Goal: Task Accomplishment & Management: Manage account settings

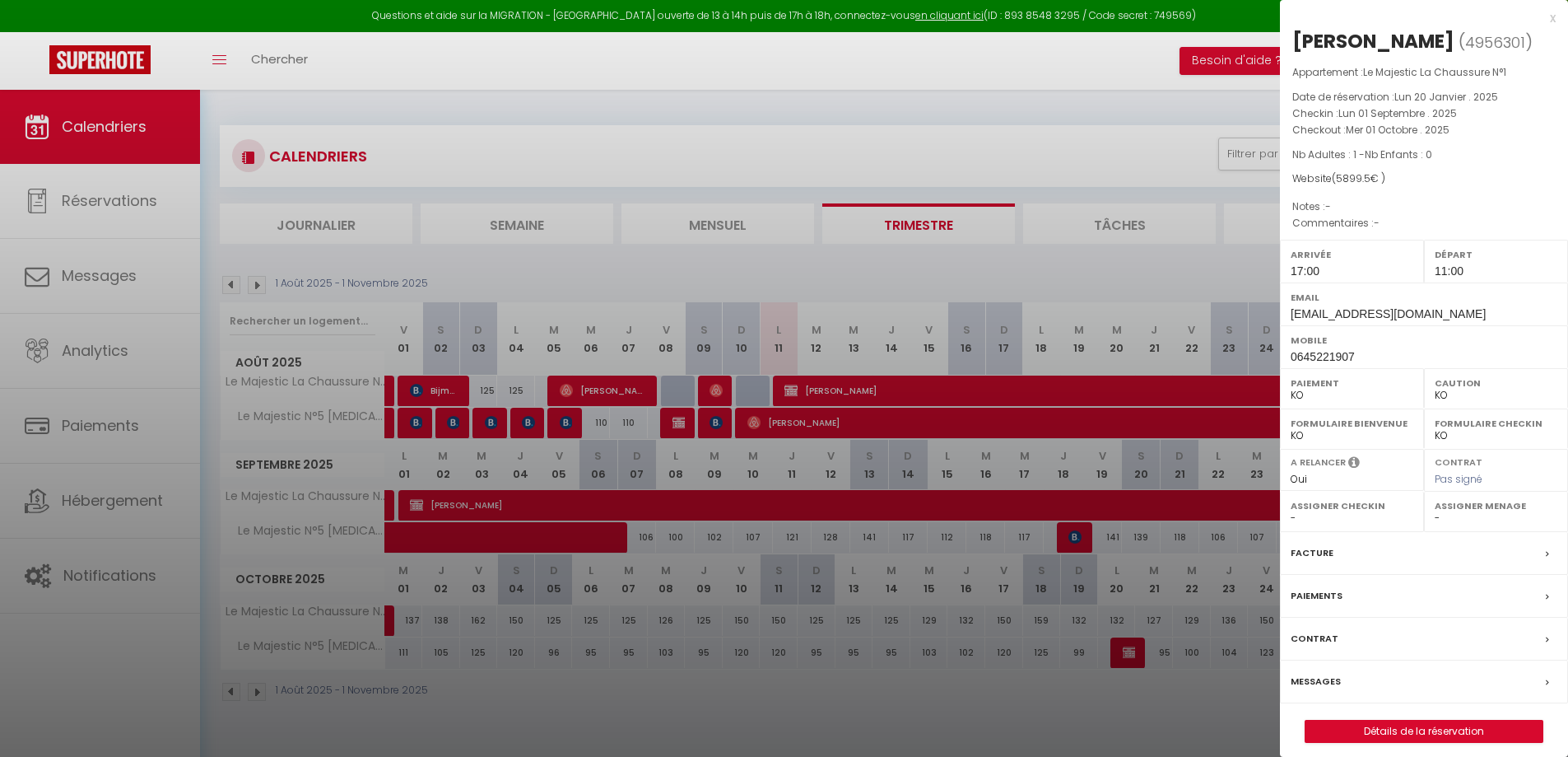
select select "KO"
select select "0"
click at [1012, 126] on div at bounding box center [784, 378] width 1568 height 757
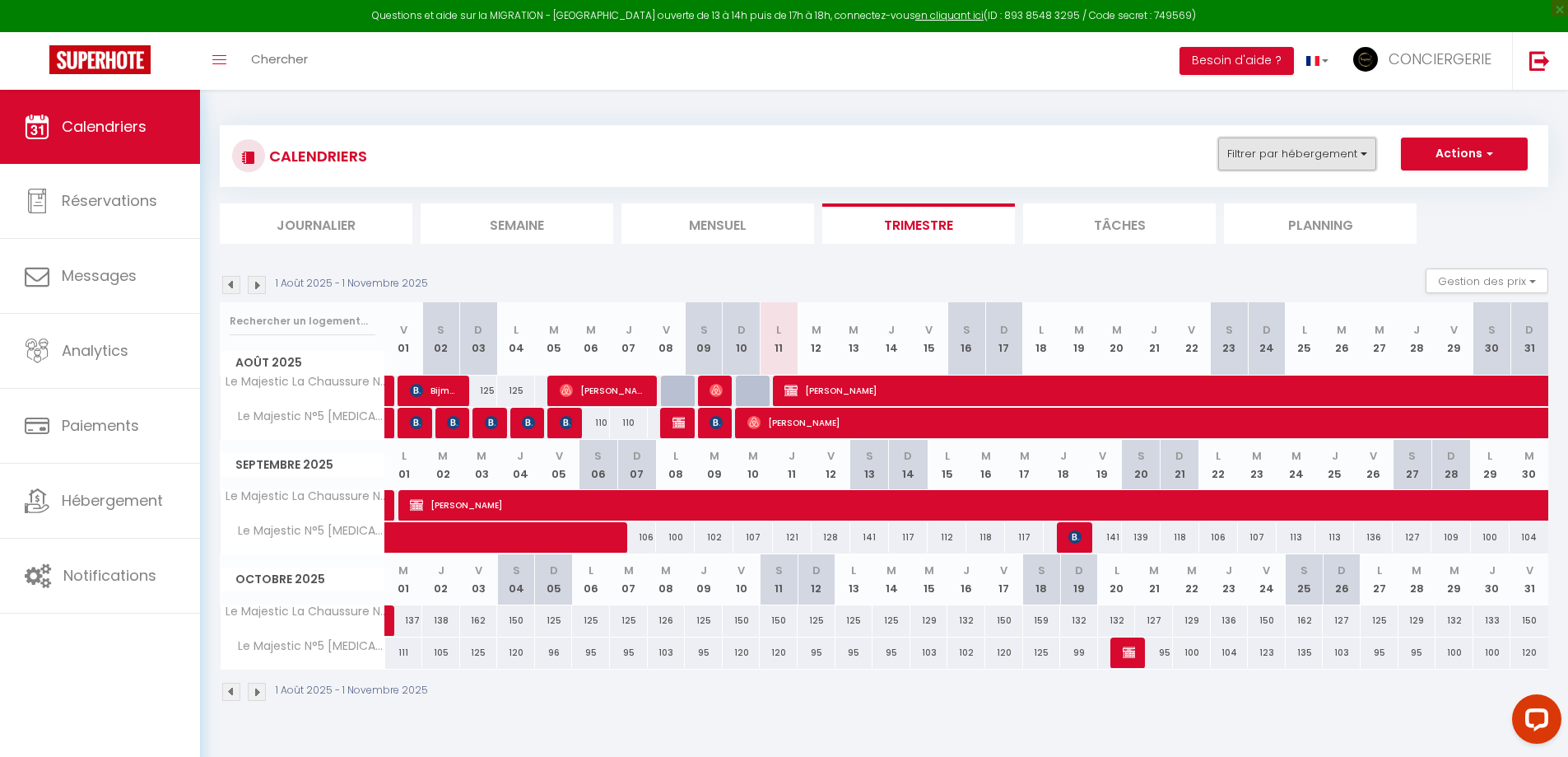
click at [1226, 150] on button "Filtrer par hébergement" at bounding box center [1297, 154] width 158 height 33
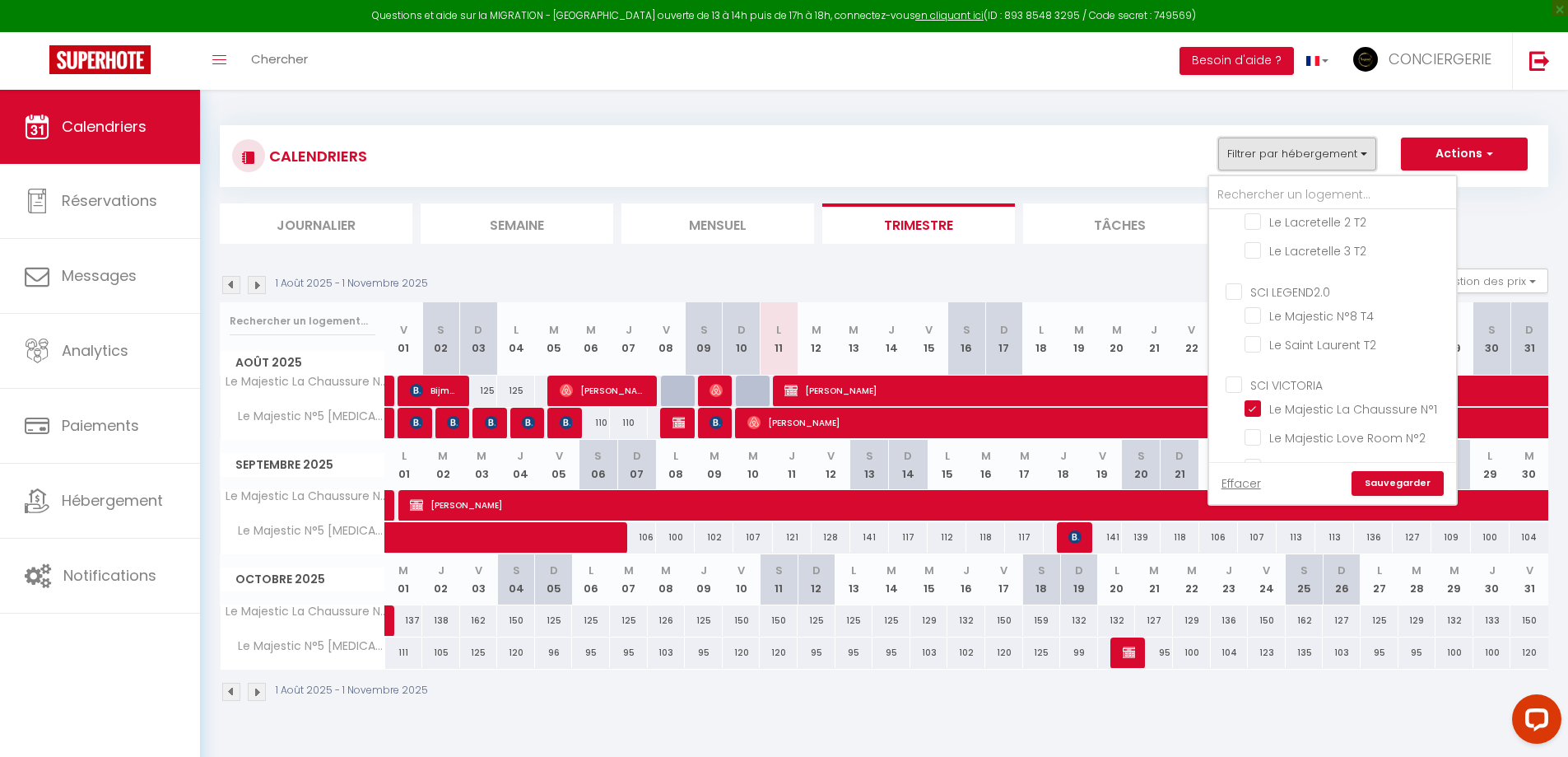
scroll to position [284, 0]
click at [1342, 334] on input "Le Majestic La Chaussure N°1" at bounding box center [1348, 333] width 206 height 16
checkbox input "false"
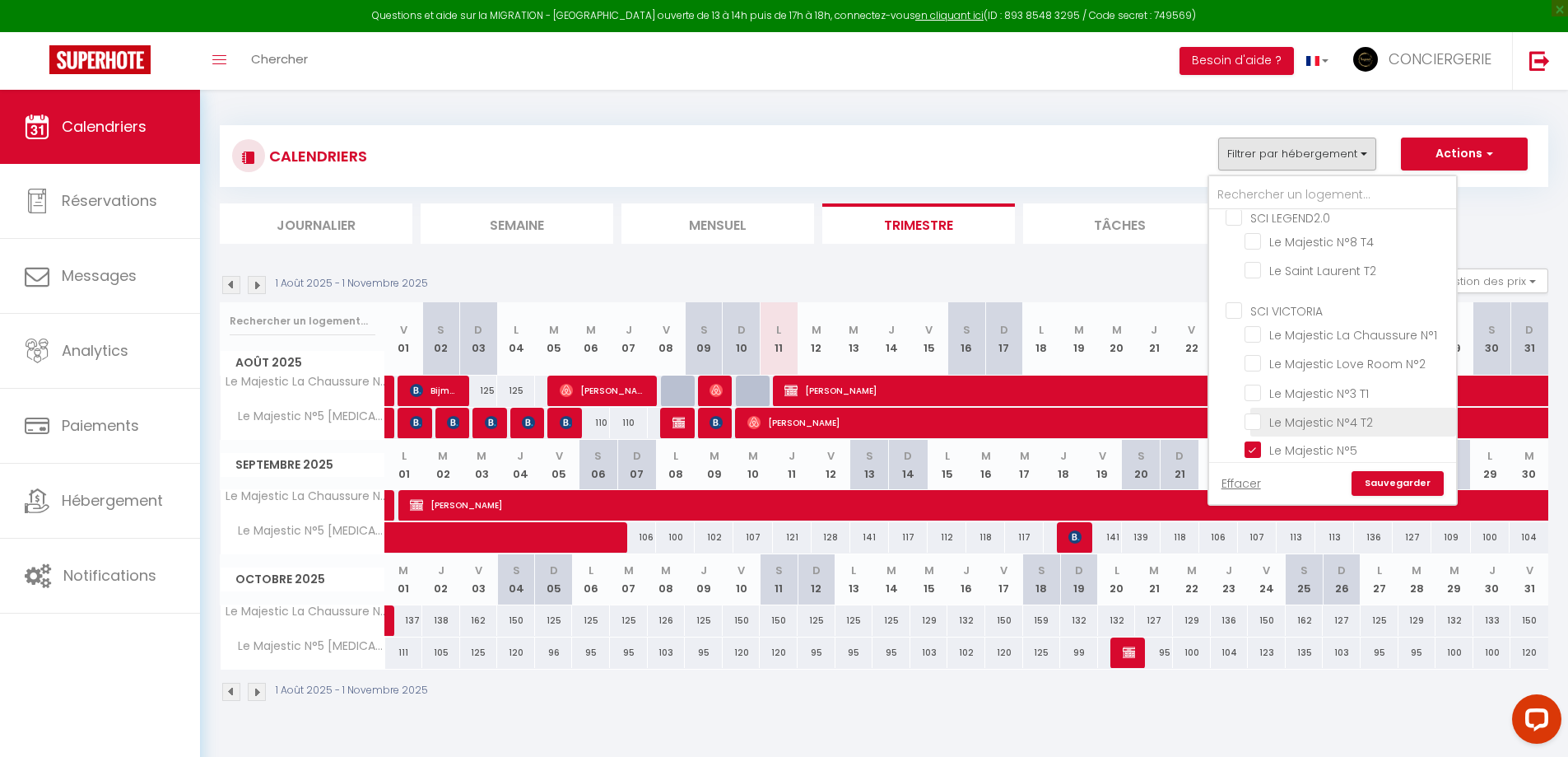
checkbox input "false"
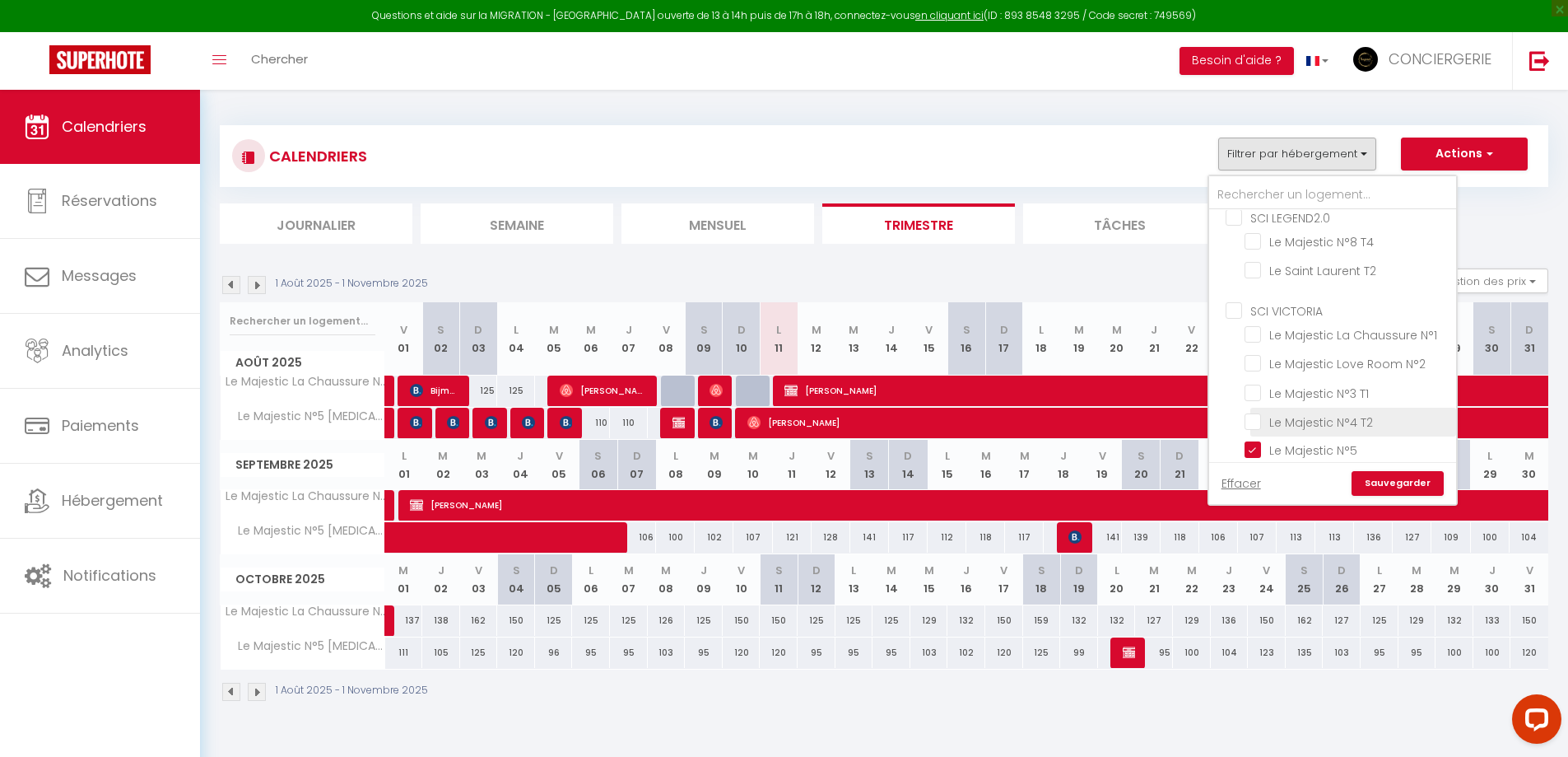
checkbox input "false"
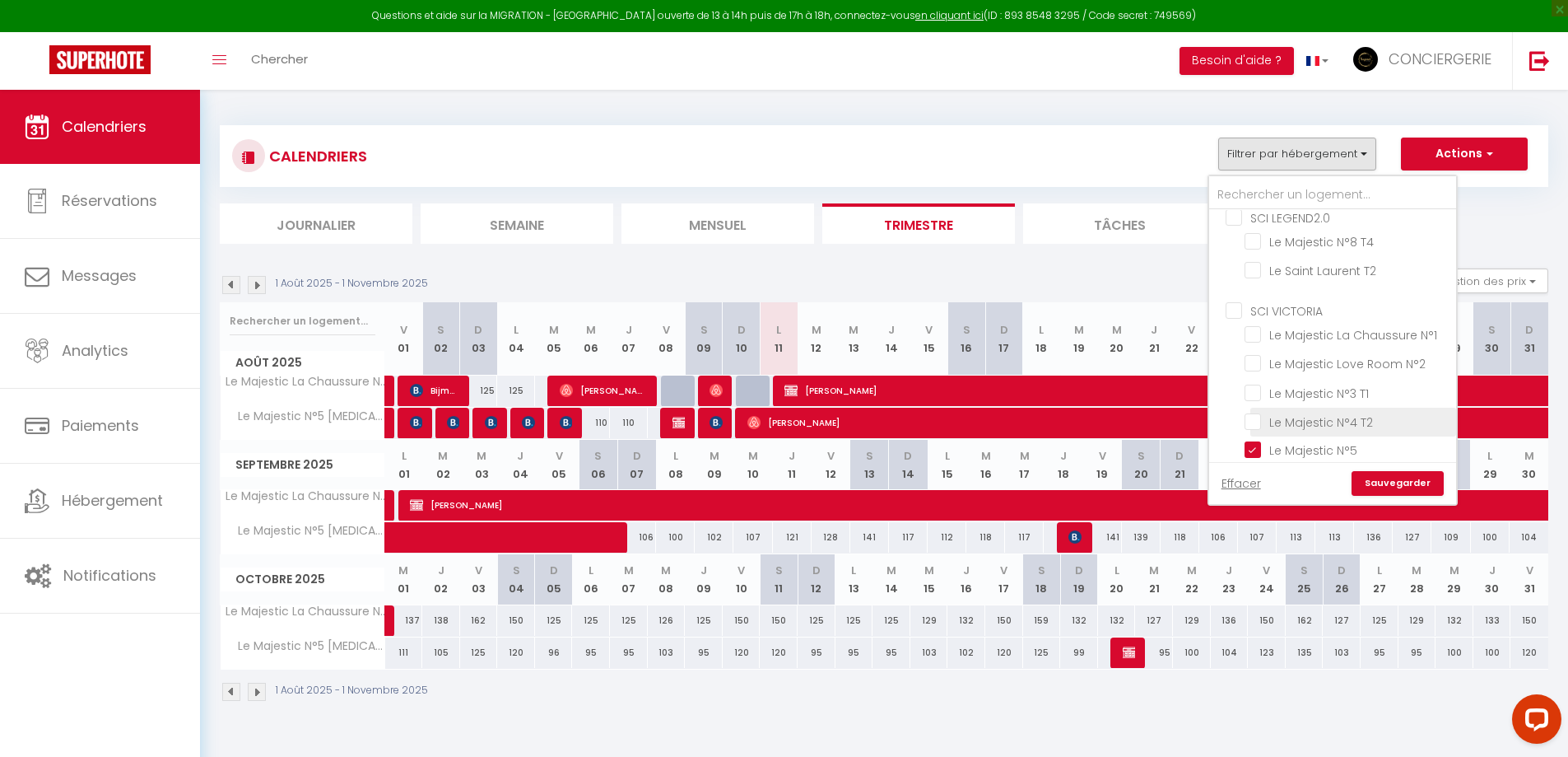
checkbox input "false"
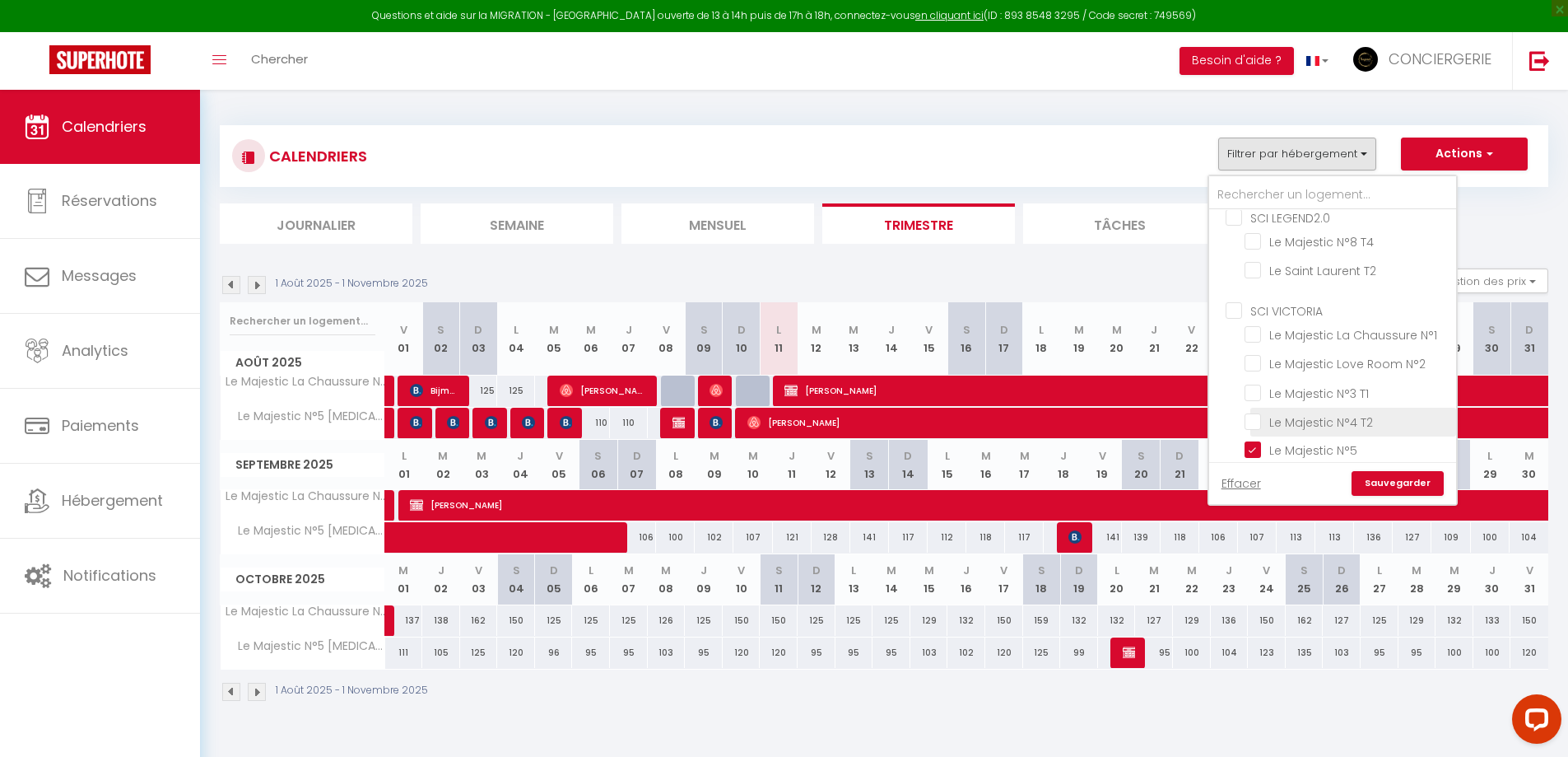
checkbox input "false"
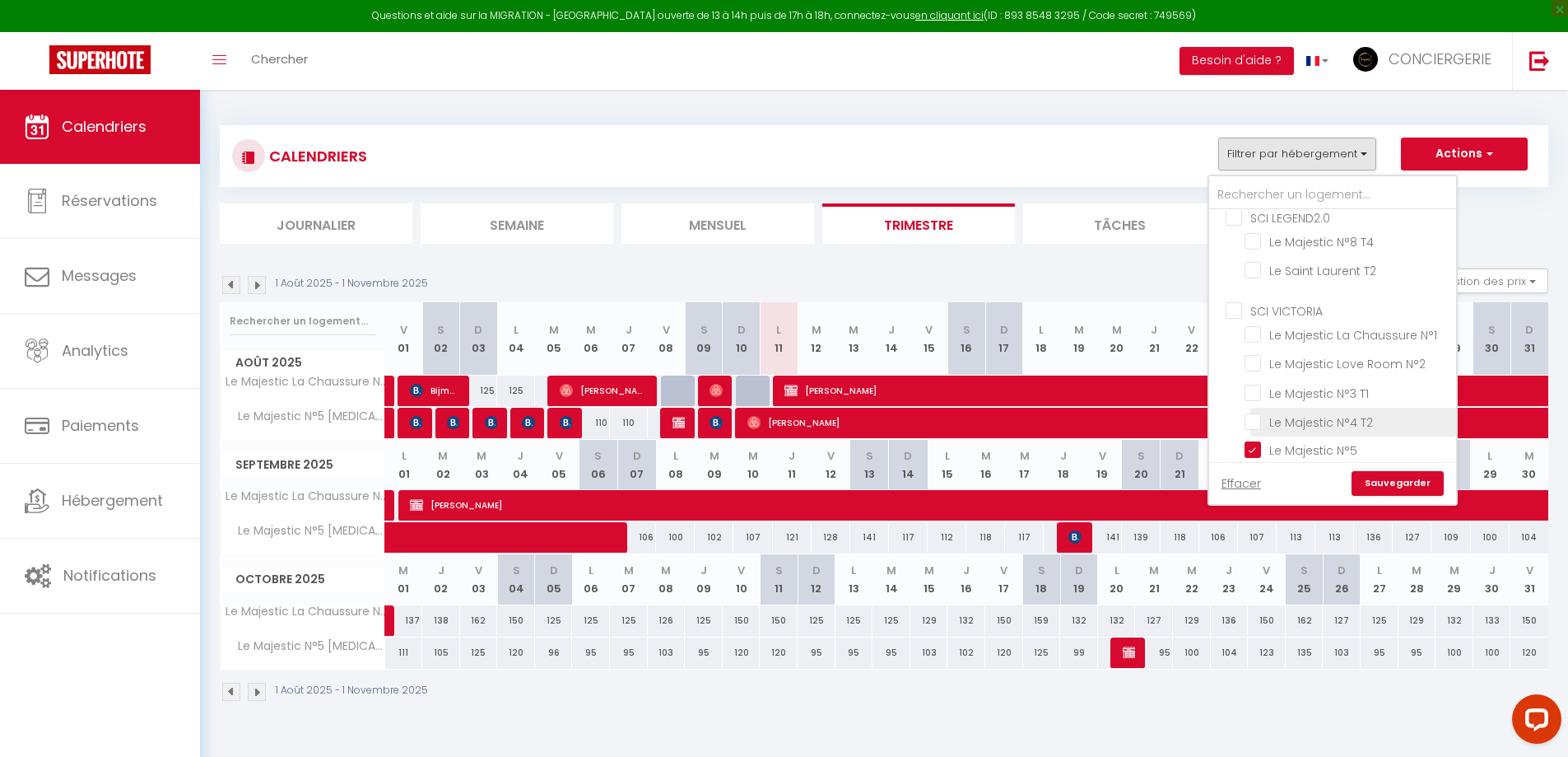
checkbox input "false"
click at [1322, 451] on input "Le Majestic N°5 [MEDICAL_DATA]" at bounding box center [1348, 449] width 206 height 16
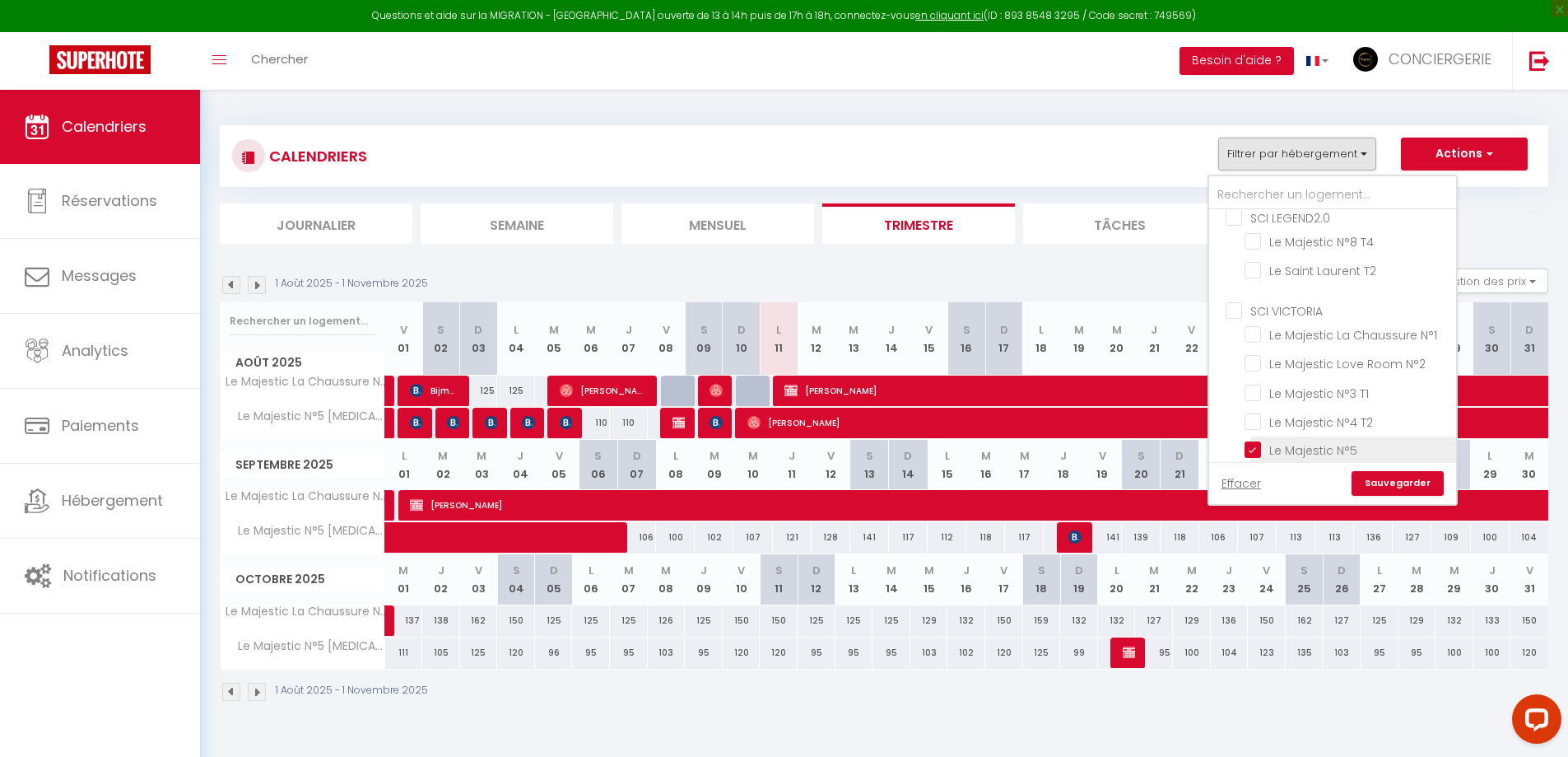
checkbox input "false"
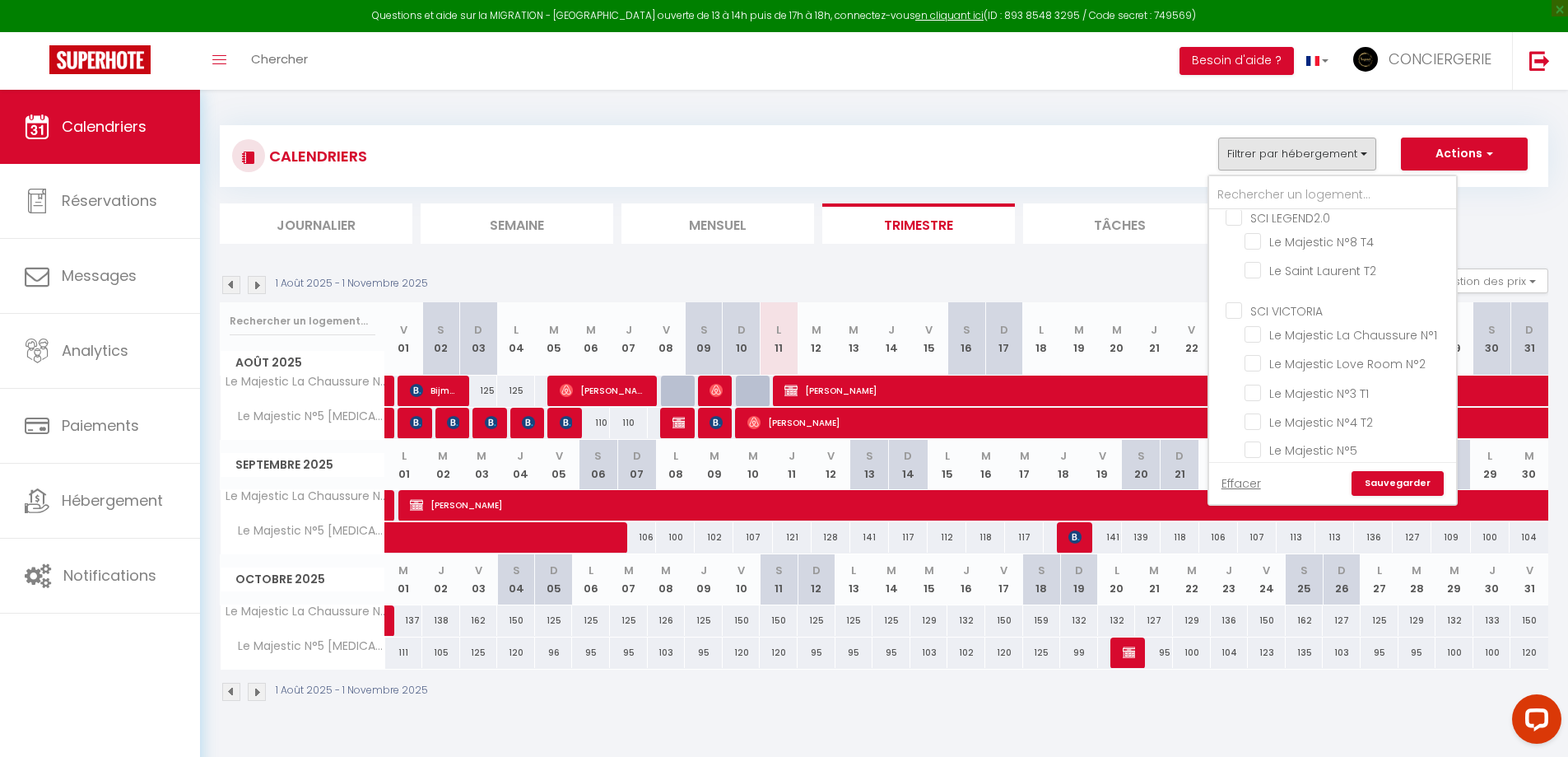
checkbox input "false"
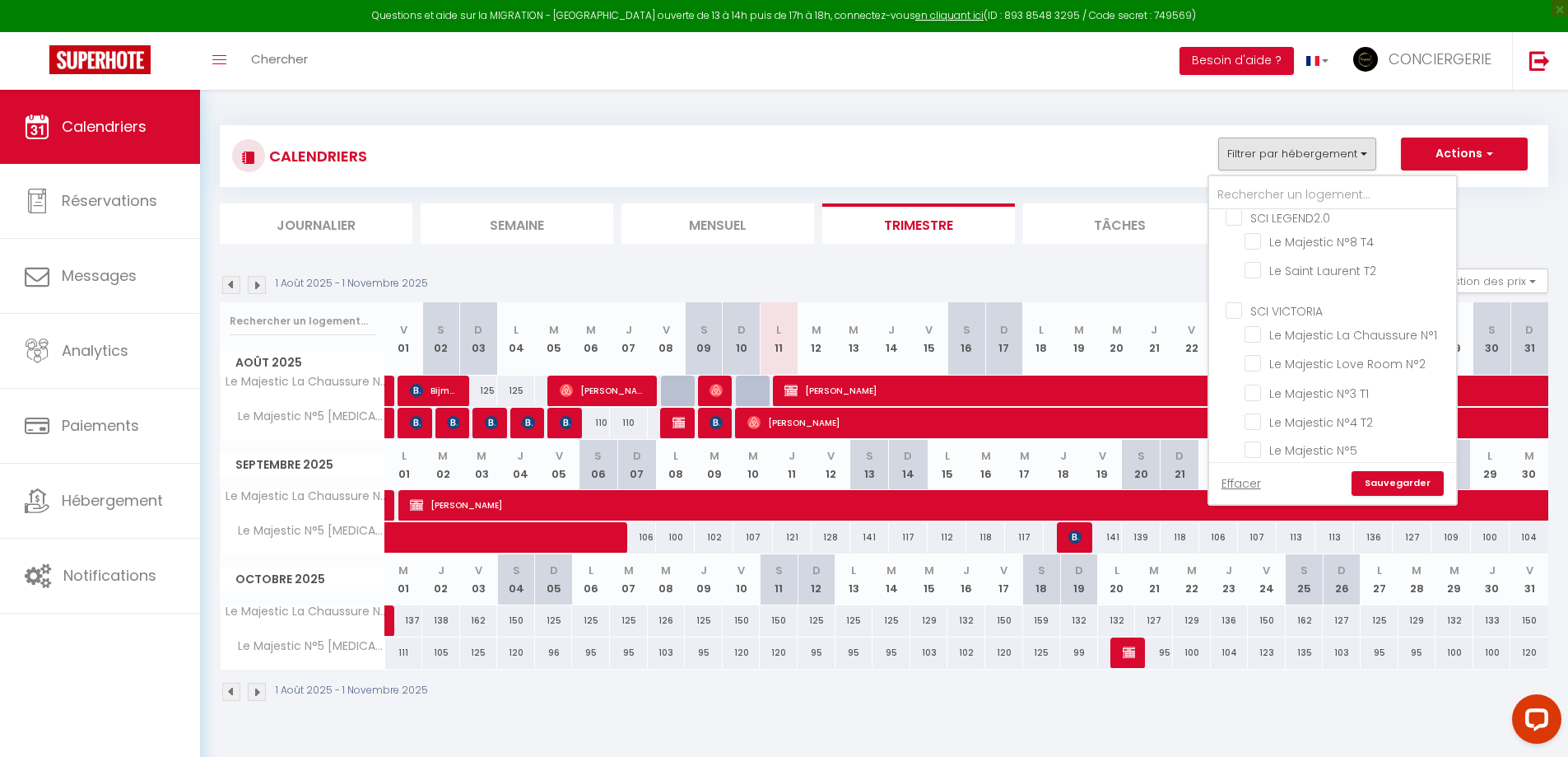
checkbox input "false"
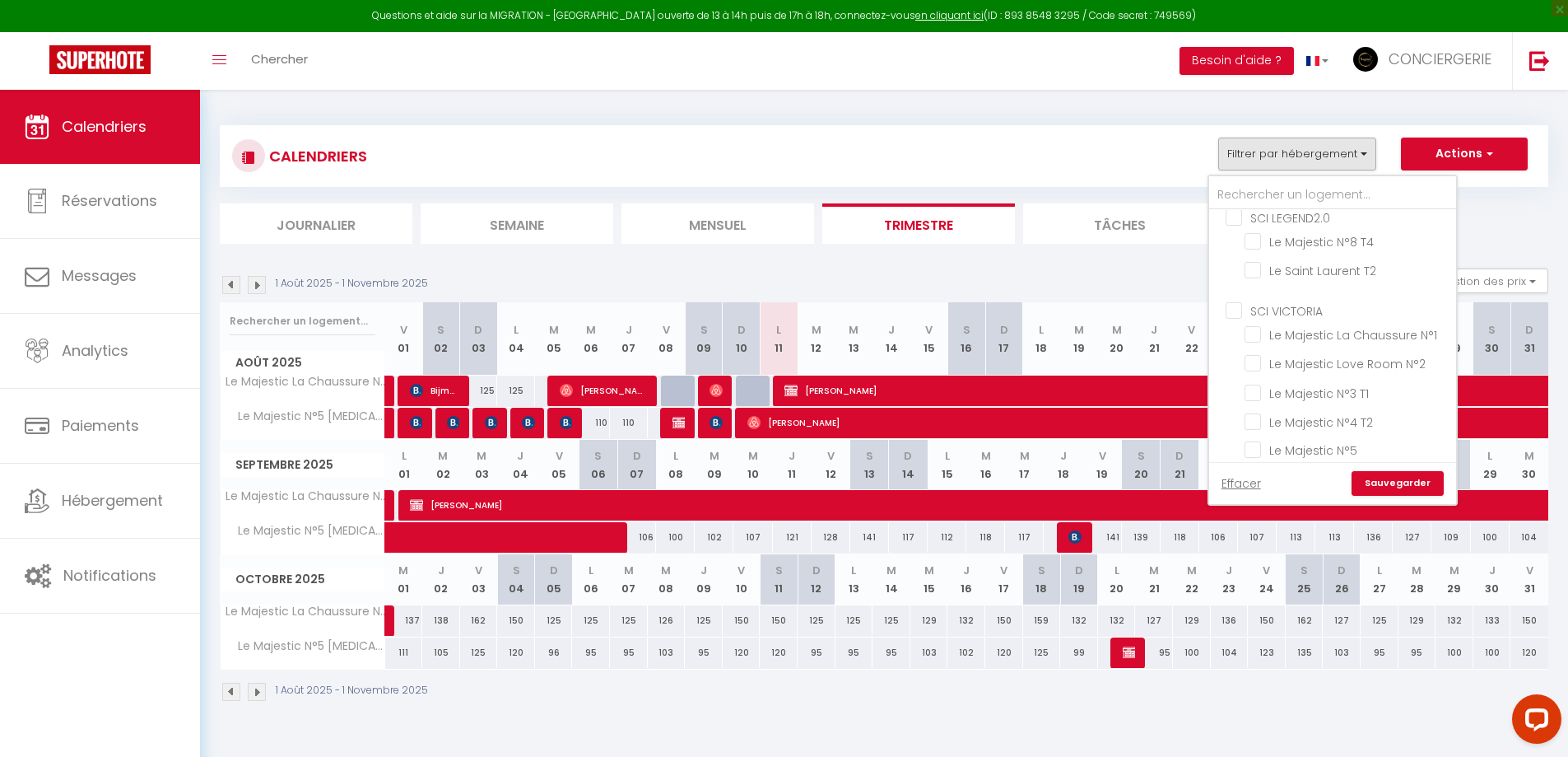
checkbox input "false"
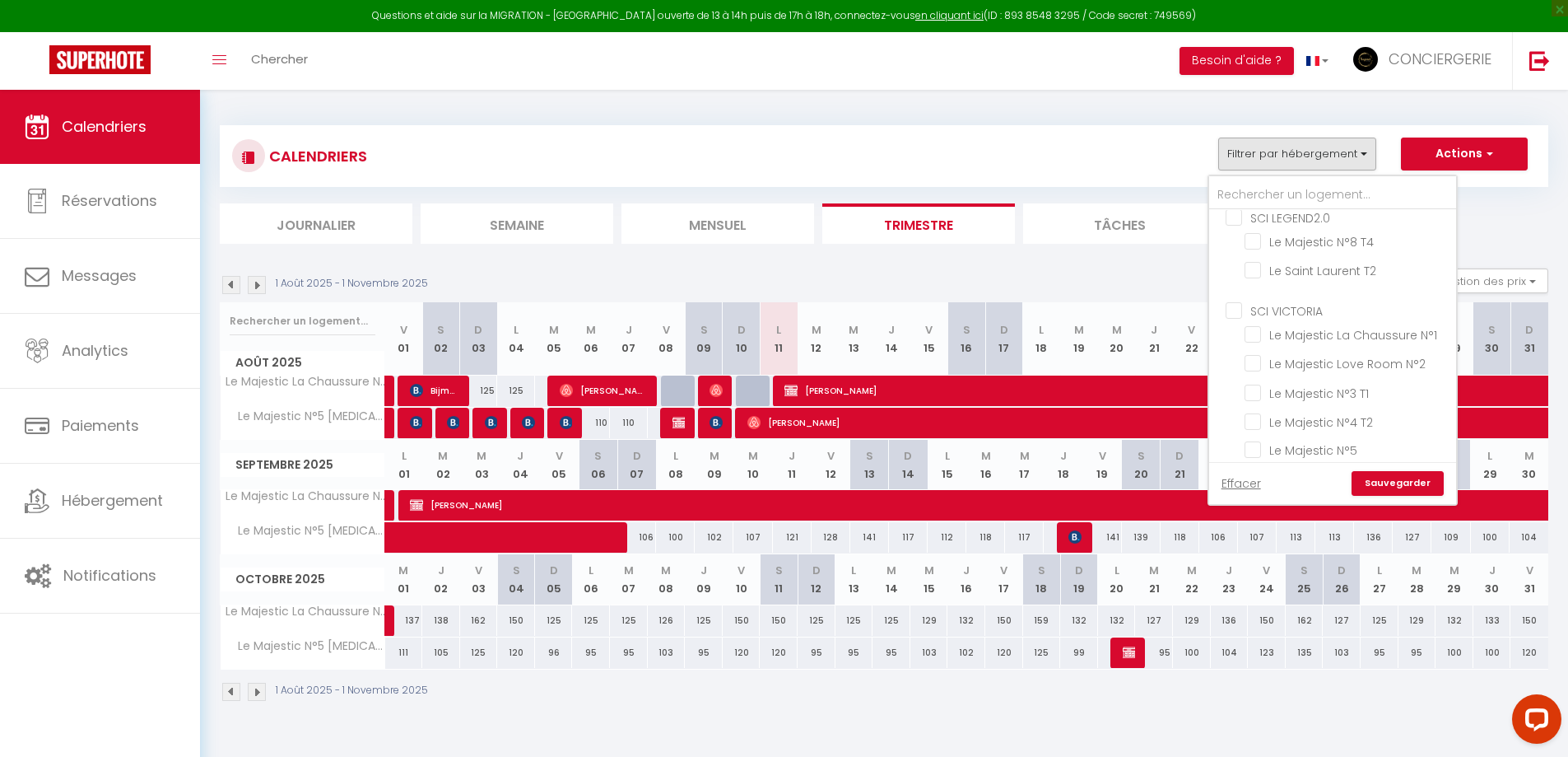
checkbox input "false"
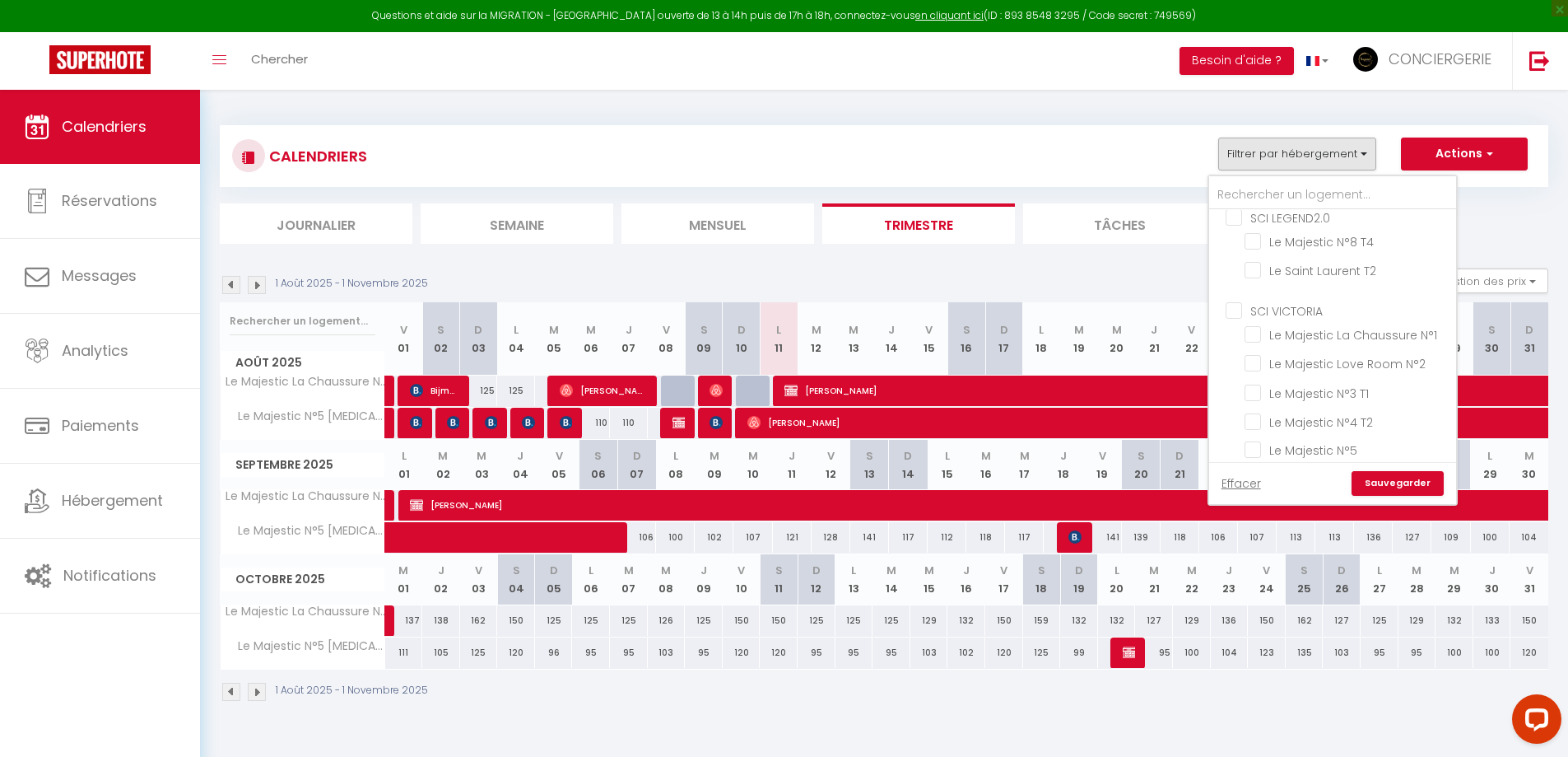
checkbox input "false"
click at [1430, 496] on div "Effacer Sauvegarder" at bounding box center [1333, 483] width 247 height 42
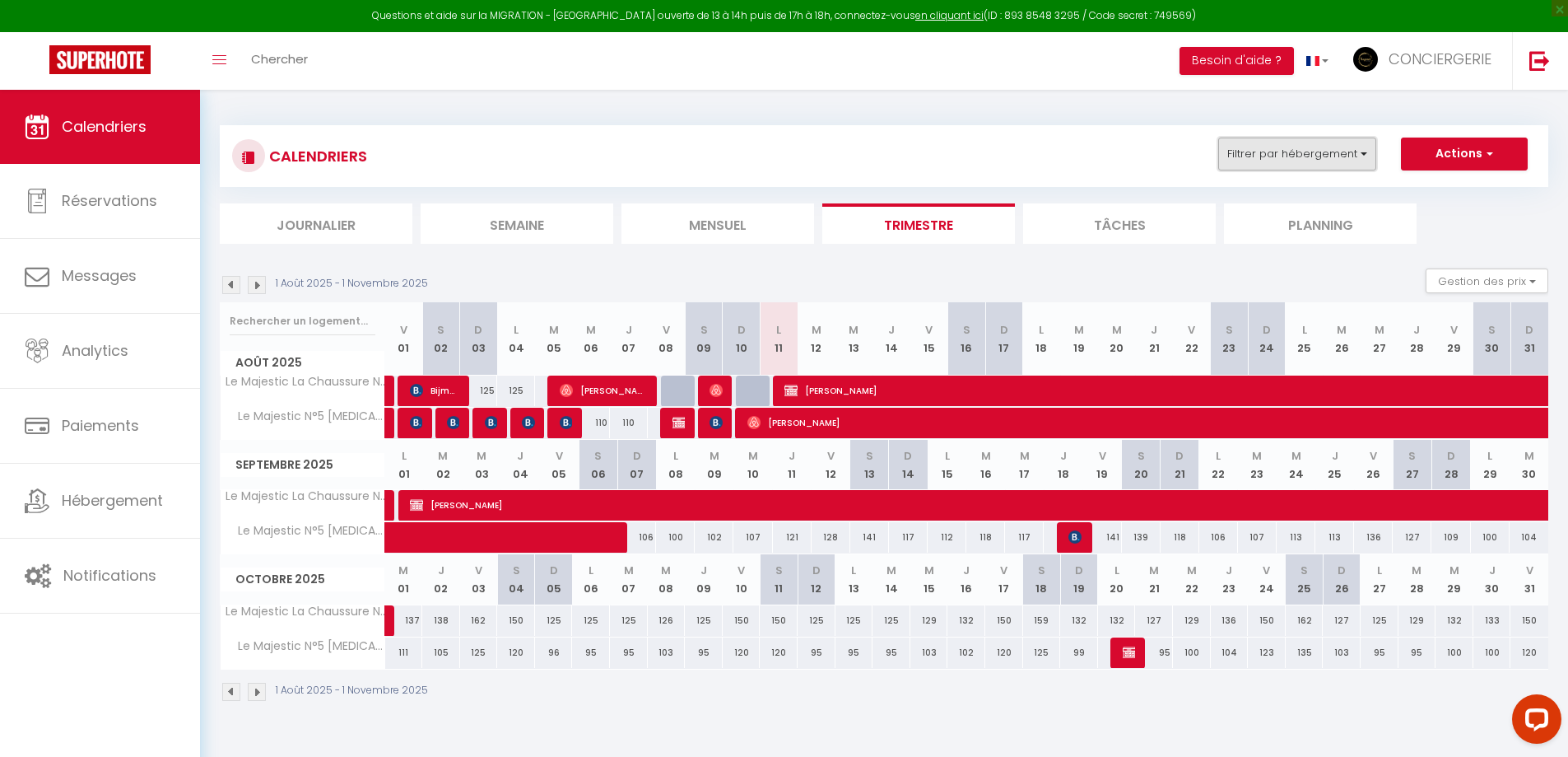
click at [1320, 155] on button "Filtrer par hébergement" at bounding box center [1297, 154] width 158 height 33
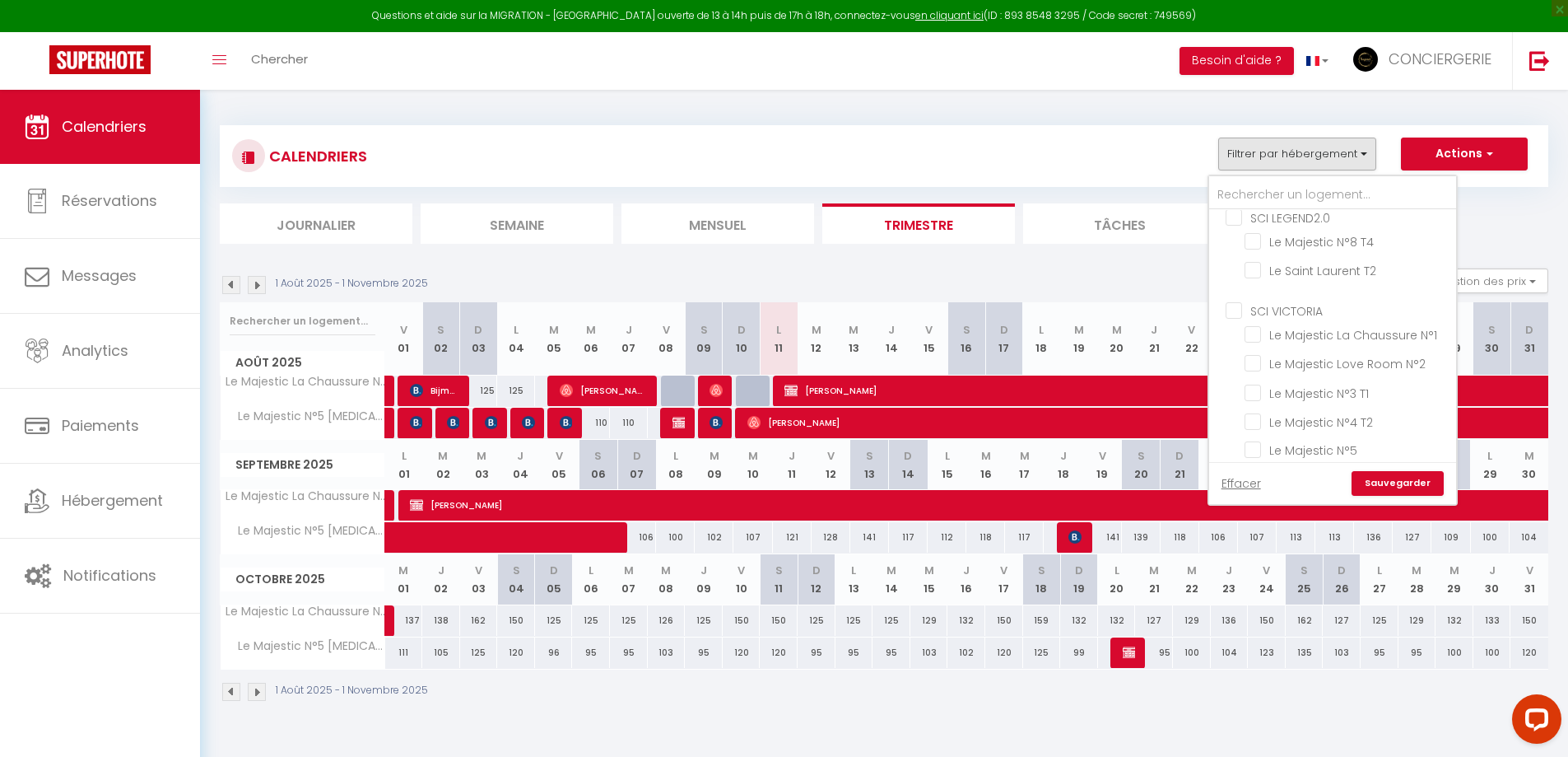
click at [1387, 473] on link "Sauvegarder" at bounding box center [1398, 484] width 93 height 25
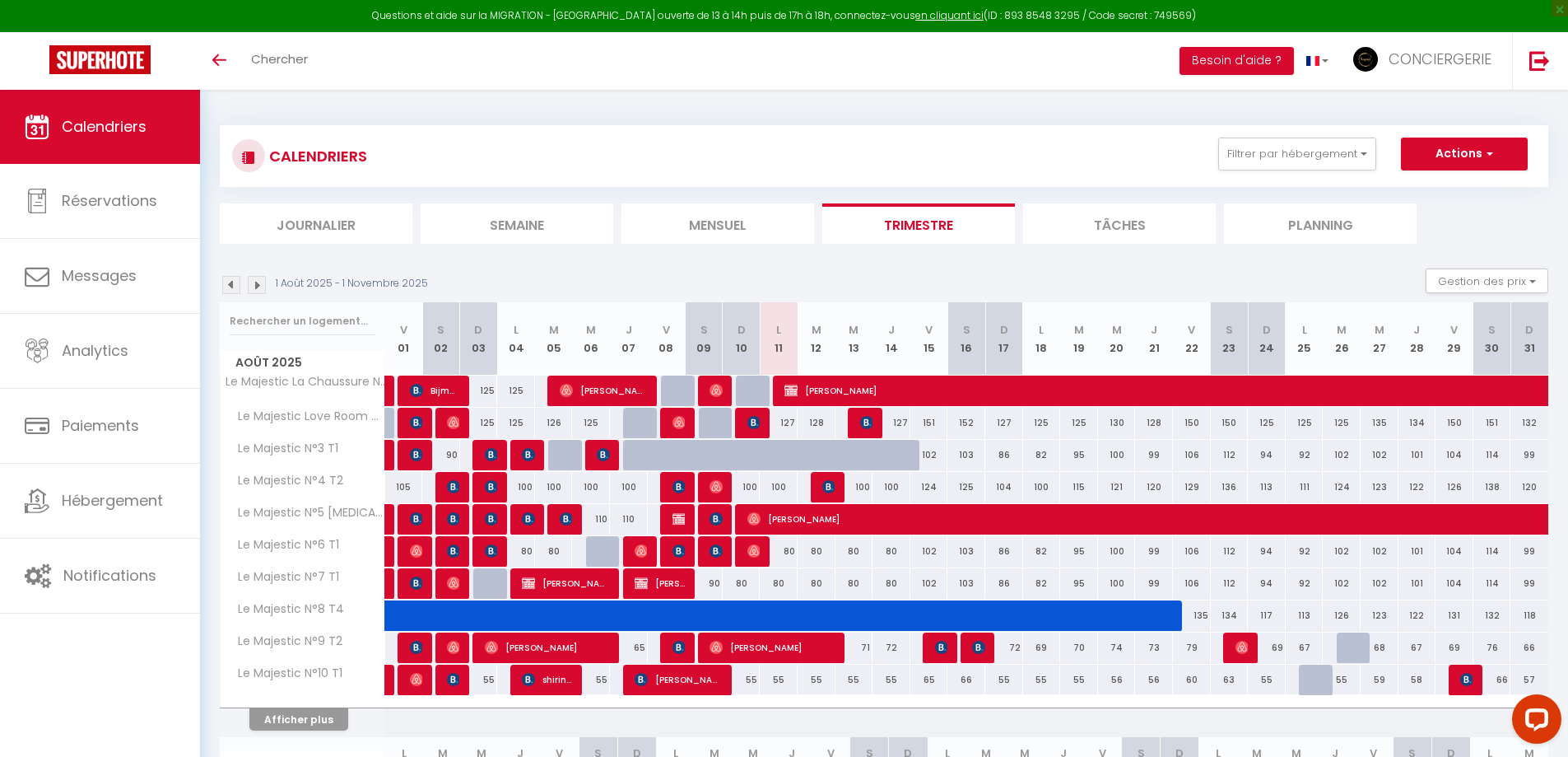
click at [938, 457] on div "102" at bounding box center [929, 455] width 38 height 31
type input "102"
type input "Ven 15 Août 2025"
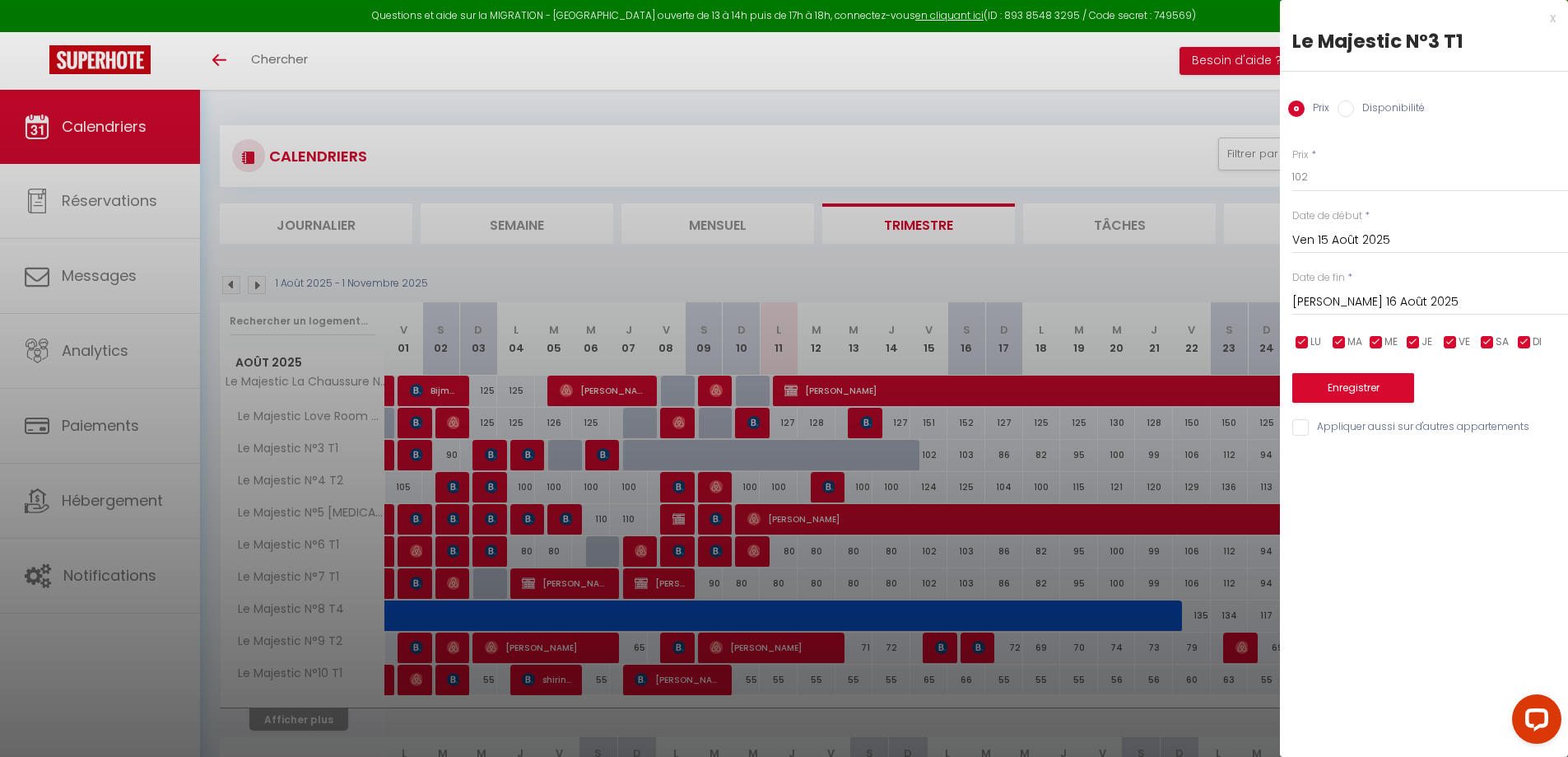
click at [1345, 301] on input "[PERSON_NAME] 16 Août 2025" at bounding box center [1430, 302] width 276 height 21
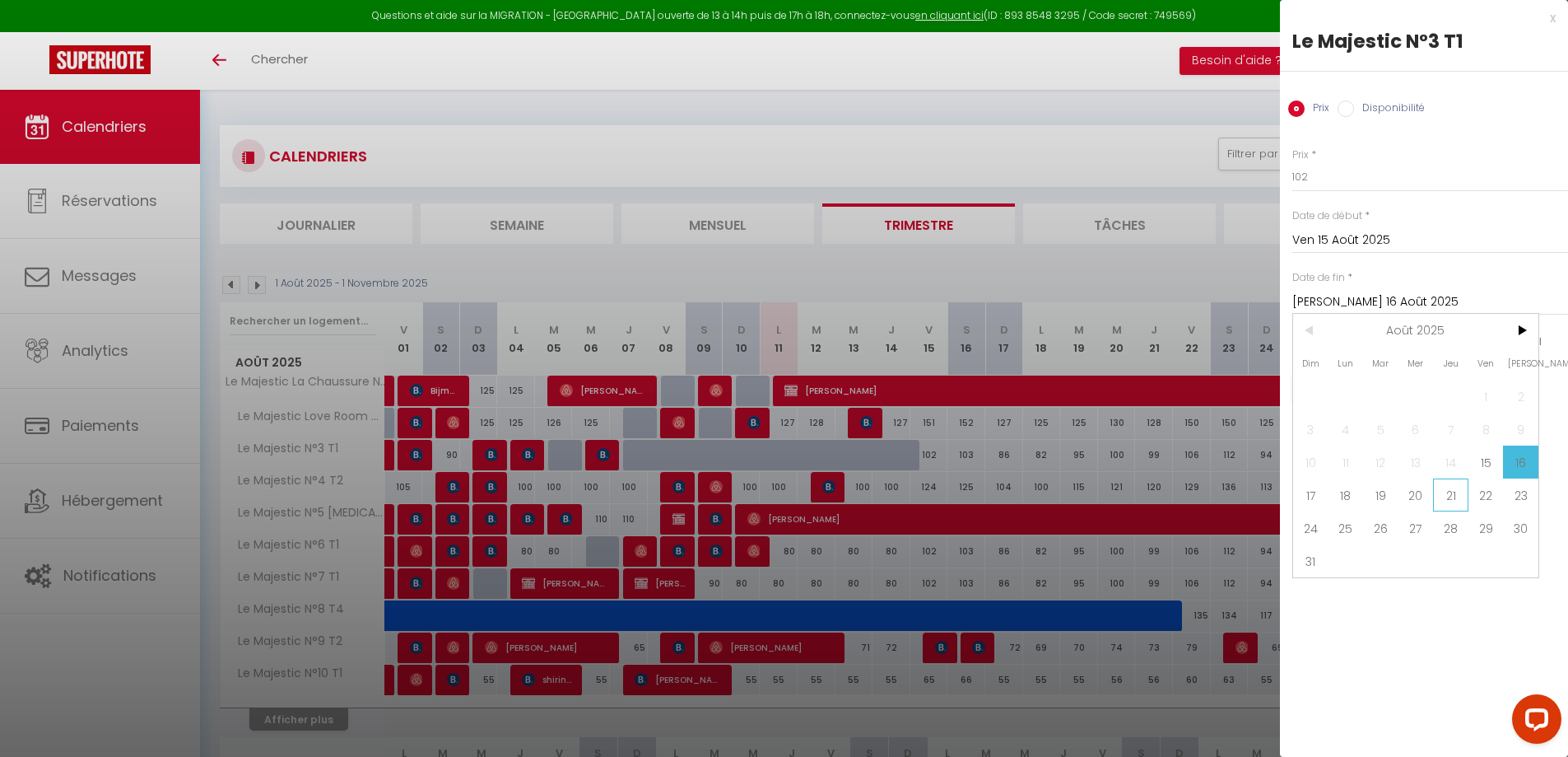
click at [1460, 496] on span "21" at bounding box center [1450, 495] width 36 height 33
type input "[DEMOGRAPHIC_DATA] 21 Août 2025"
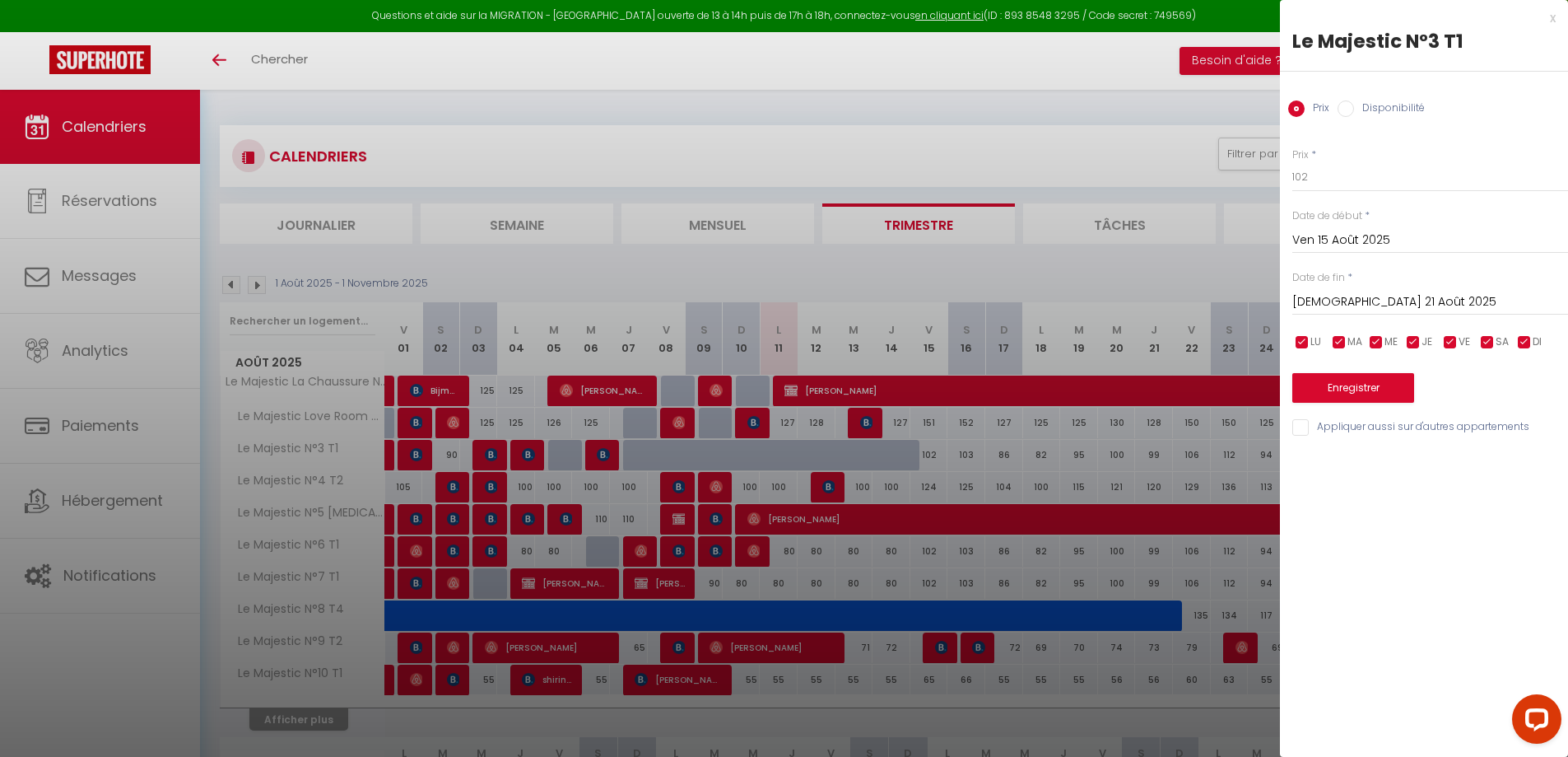
click at [1388, 106] on label "Disponibilité" at bounding box center [1389, 109] width 70 height 18
click at [1354, 106] on input "Disponibilité" at bounding box center [1345, 108] width 16 height 16
radio input "true"
radio input "false"
click at [1387, 183] on select "Disponible Indisponible" at bounding box center [1430, 177] width 276 height 31
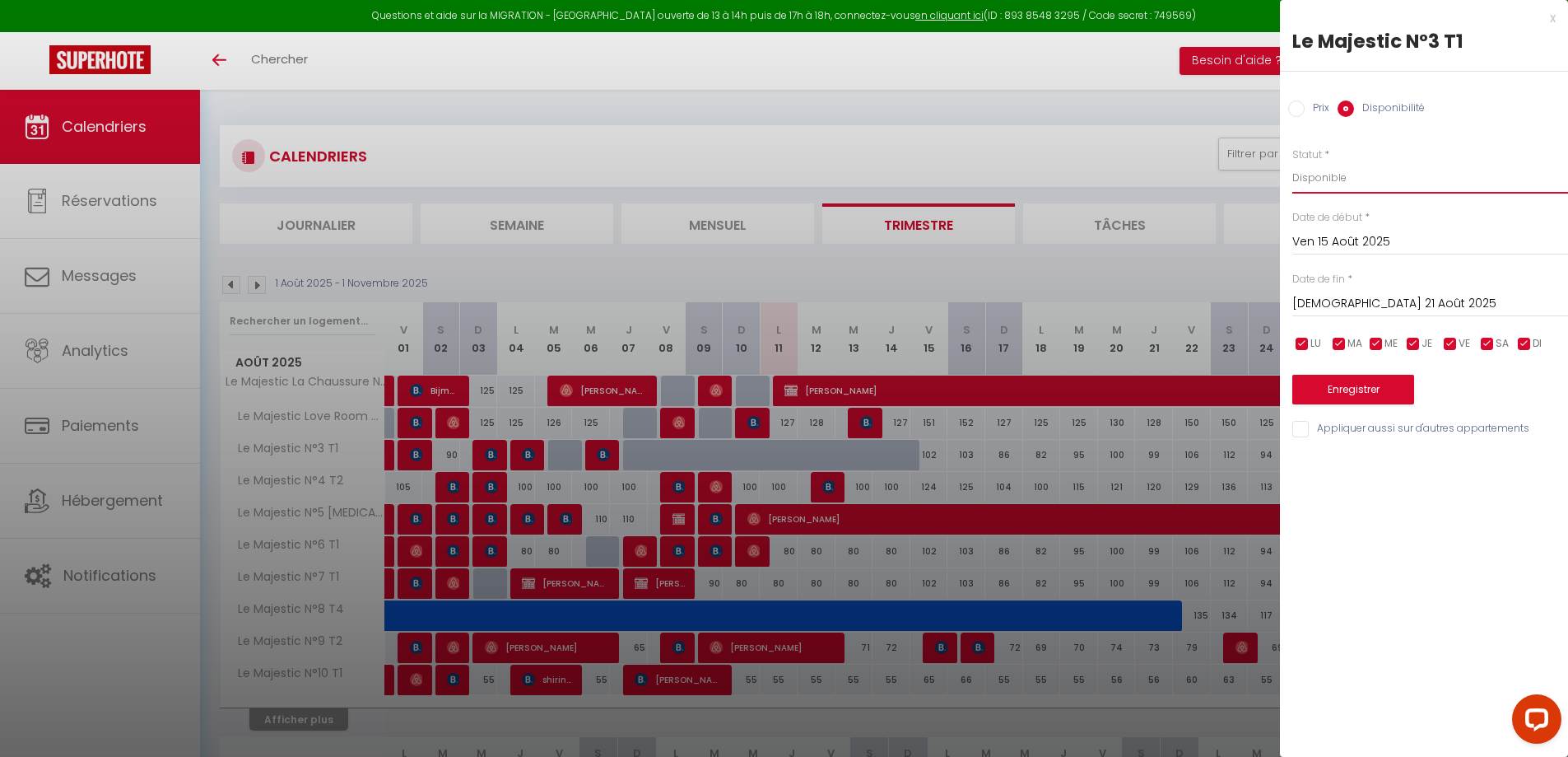
select select "0"
click at [1292, 162] on select "Disponible Indisponible" at bounding box center [1430, 177] width 276 height 31
click at [1373, 386] on button "Enregistrer" at bounding box center [1353, 390] width 121 height 30
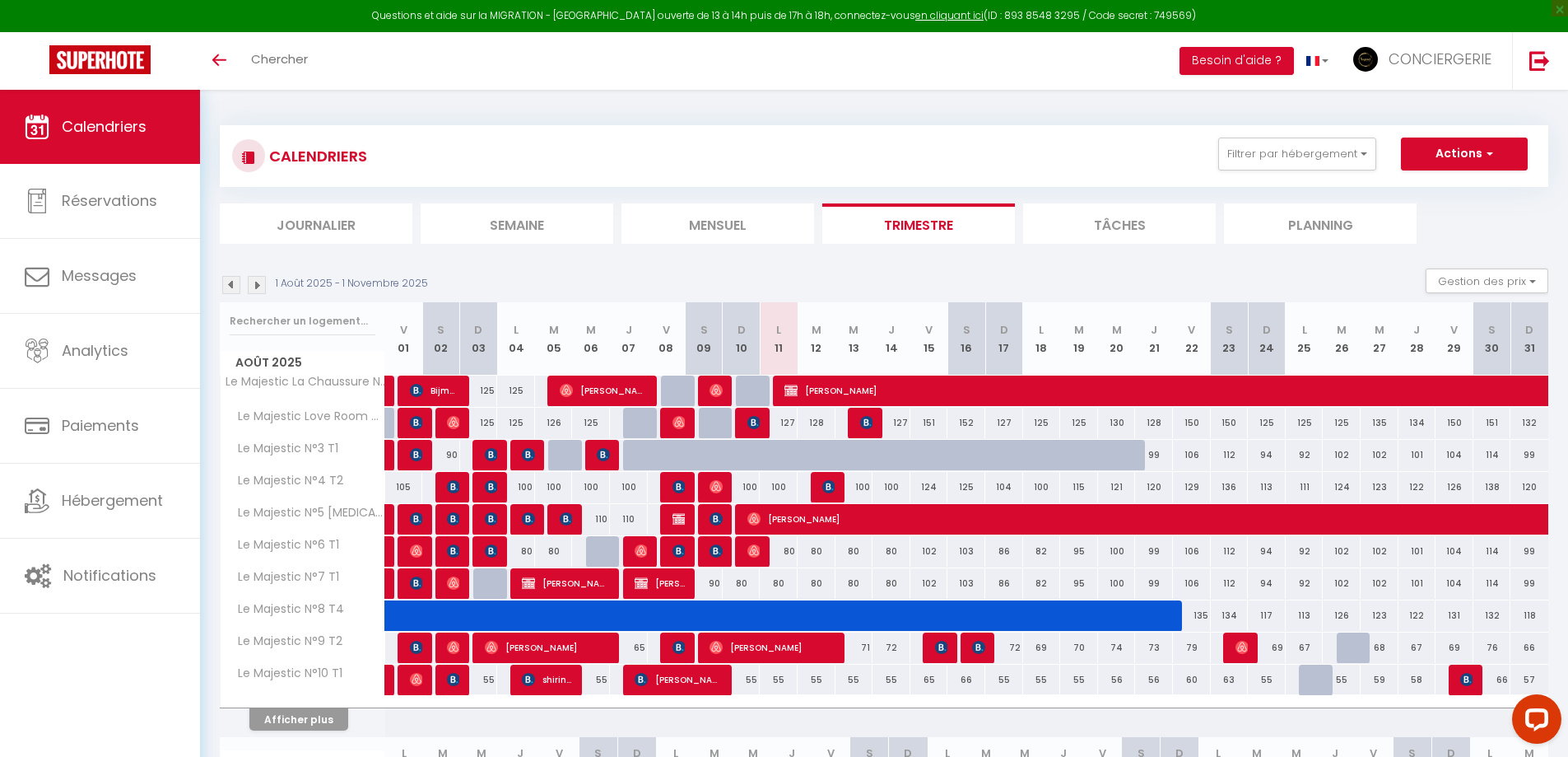
click at [717, 224] on li "Mensuel" at bounding box center [718, 224] width 193 height 41
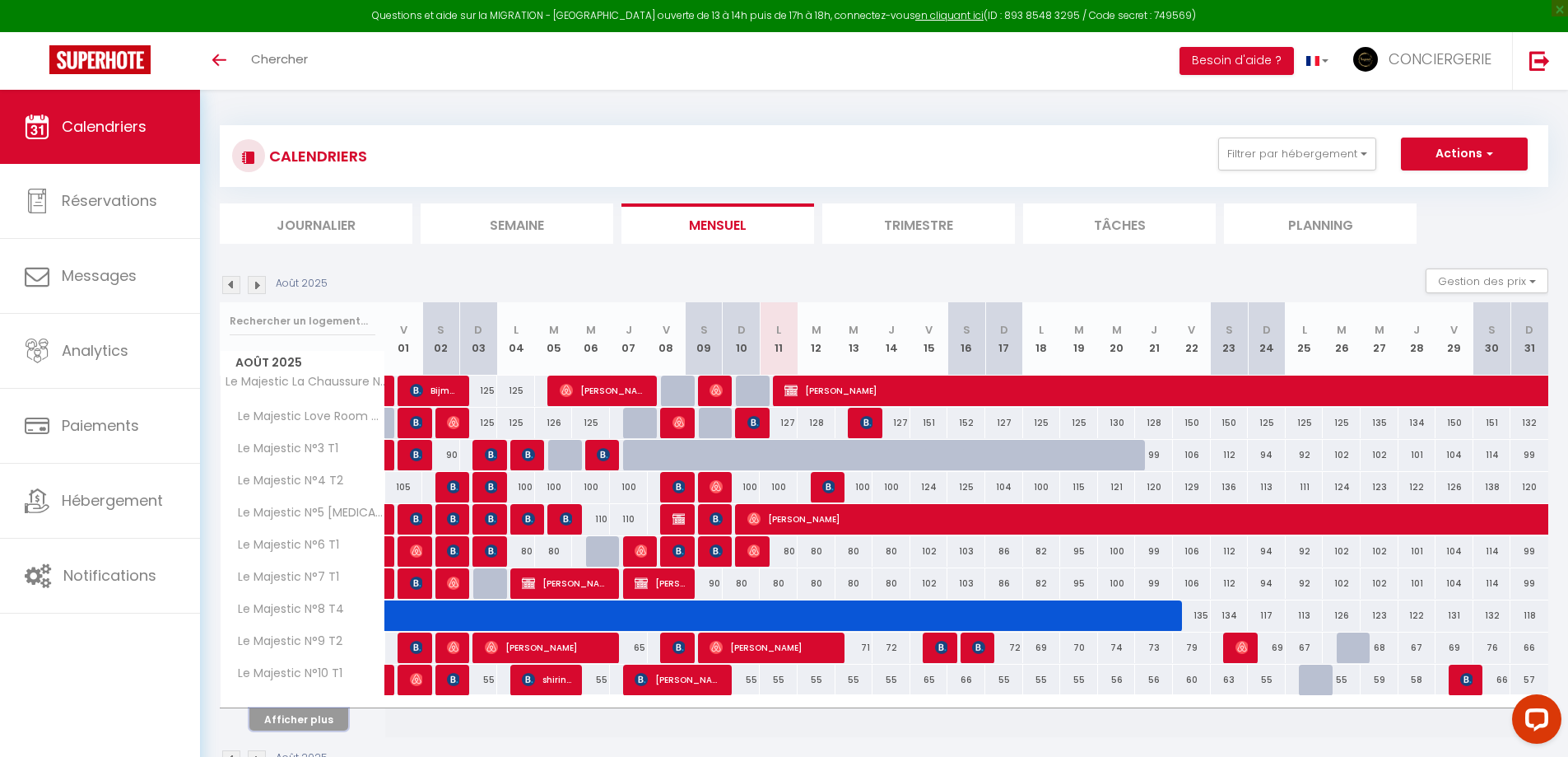
click at [306, 723] on button "Afficher plus" at bounding box center [299, 719] width 99 height 22
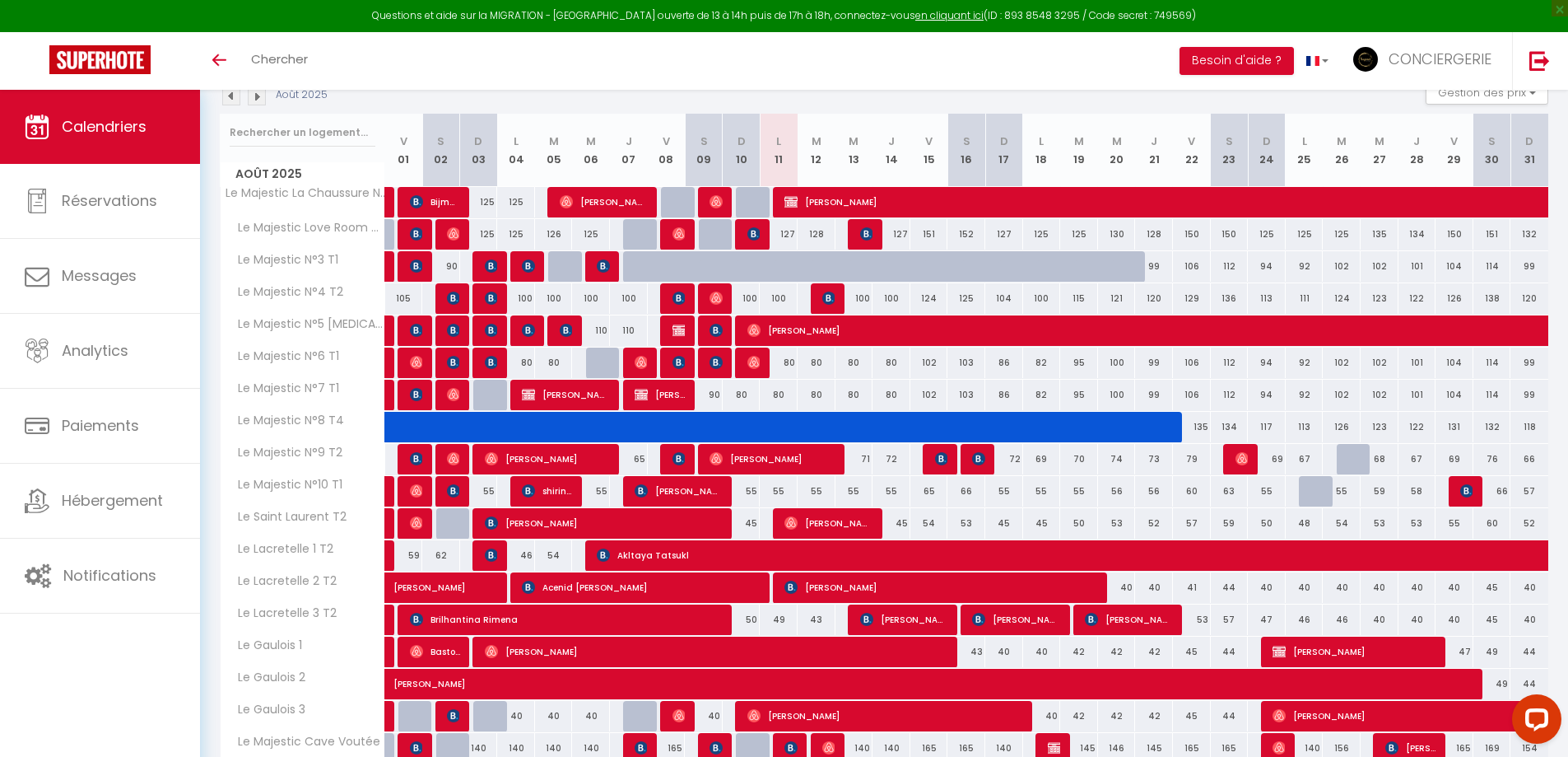
scroll to position [368, 0]
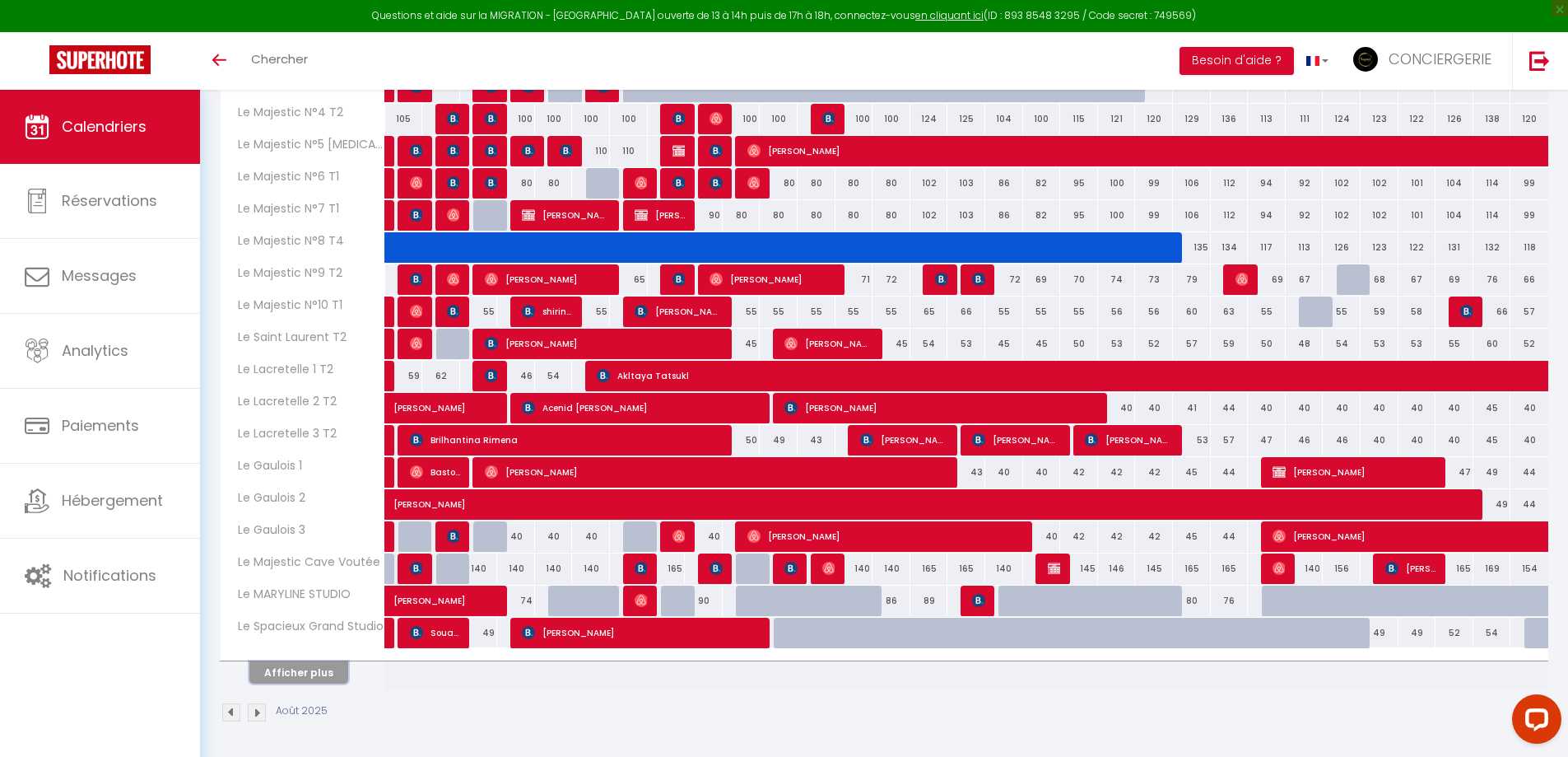
click at [292, 669] on button "Afficher plus" at bounding box center [299, 672] width 99 height 22
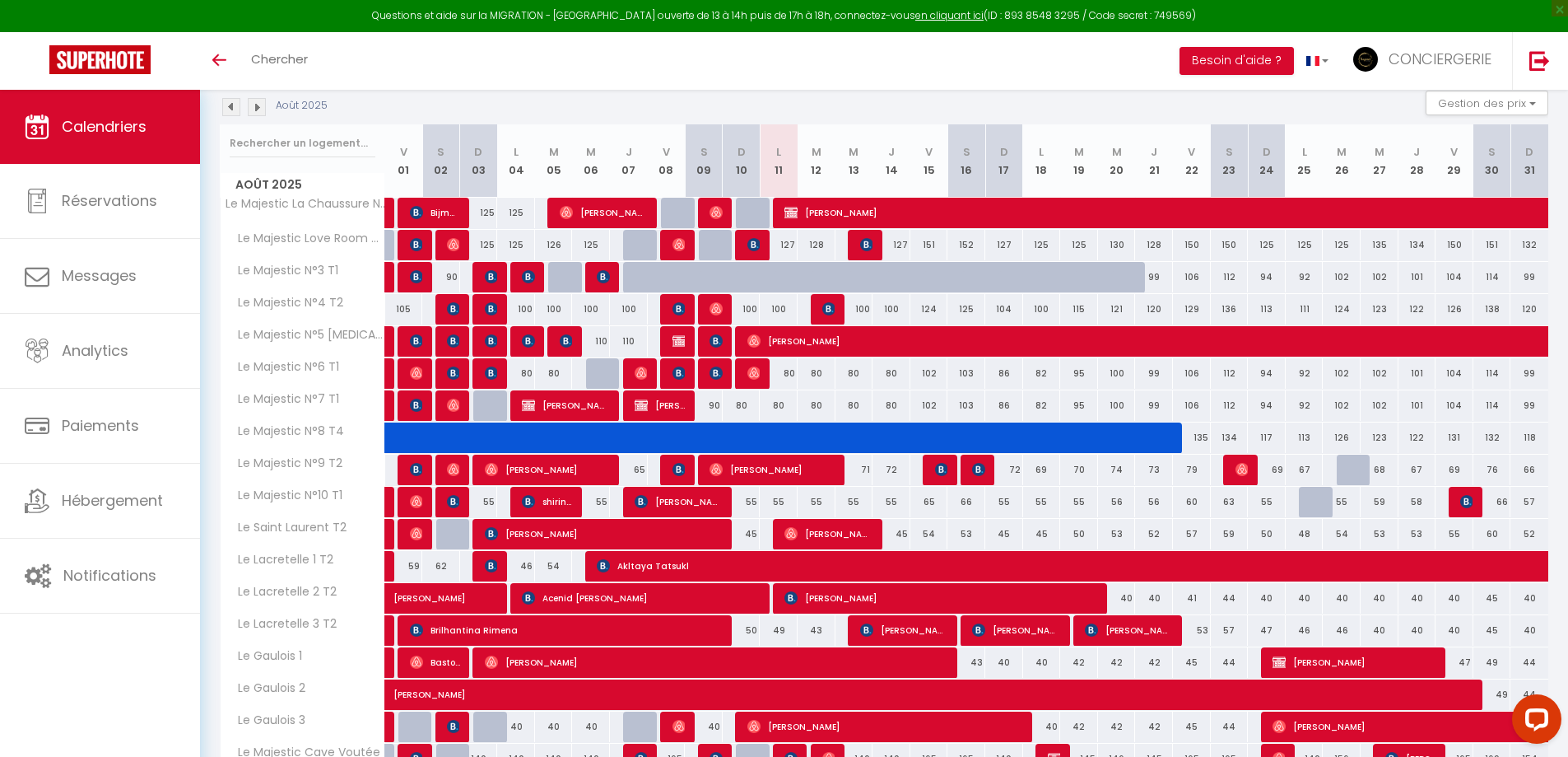
scroll to position [0, 0]
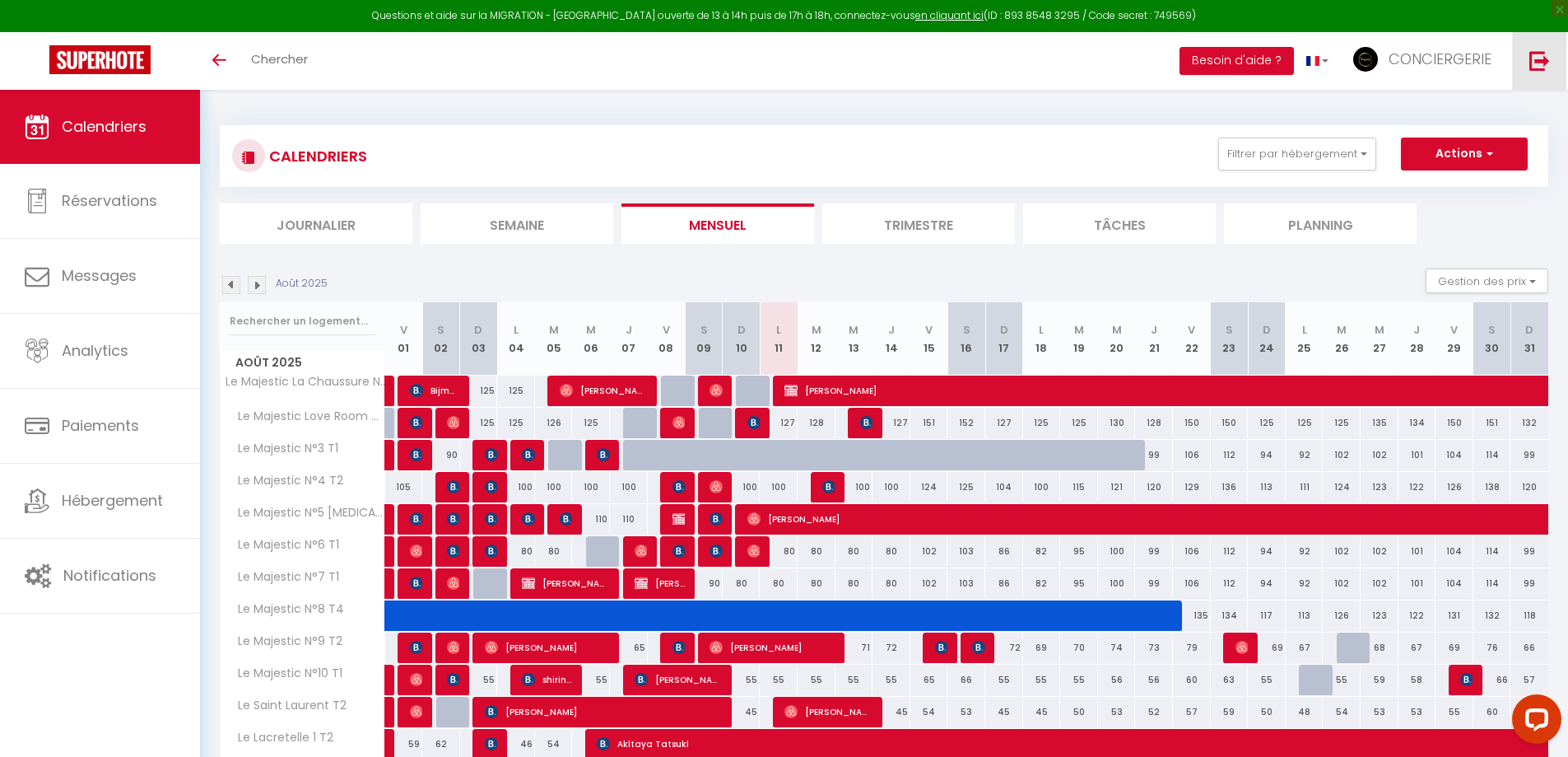
click at [1549, 56] on img at bounding box center [1539, 60] width 20 height 20
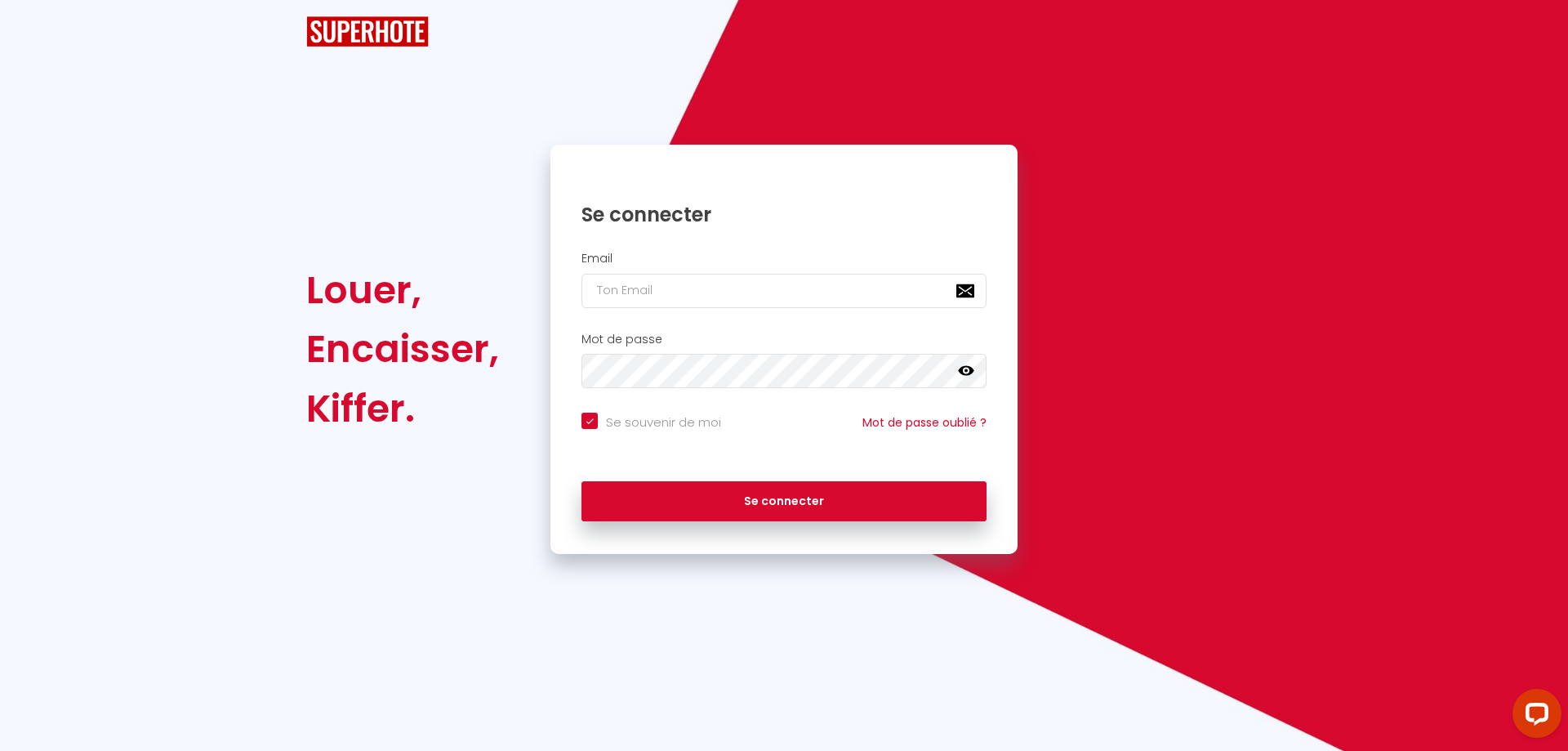
checkbox input "true"
type input "[EMAIL_ADDRESS][DOMAIN_NAME]"
checkbox input "true"
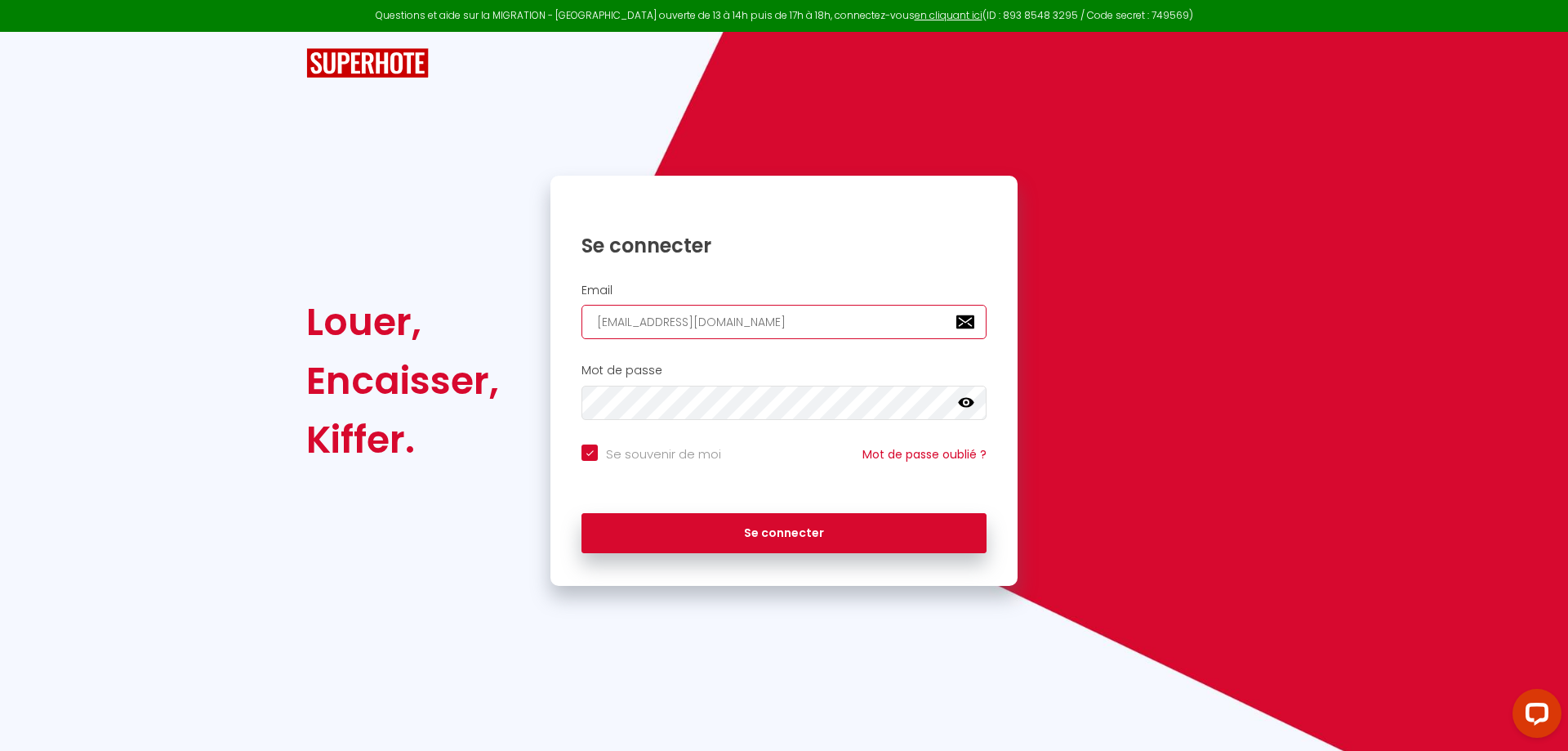
click at [881, 305] on input "[EMAIL_ADDRESS][DOMAIN_NAME]" at bounding box center [784, 322] width 405 height 34
type input "[EMAIL_ADDRESS][DOMAIN_NAME]"
click at [789, 562] on div "Se connecter" at bounding box center [784, 533] width 468 height 74
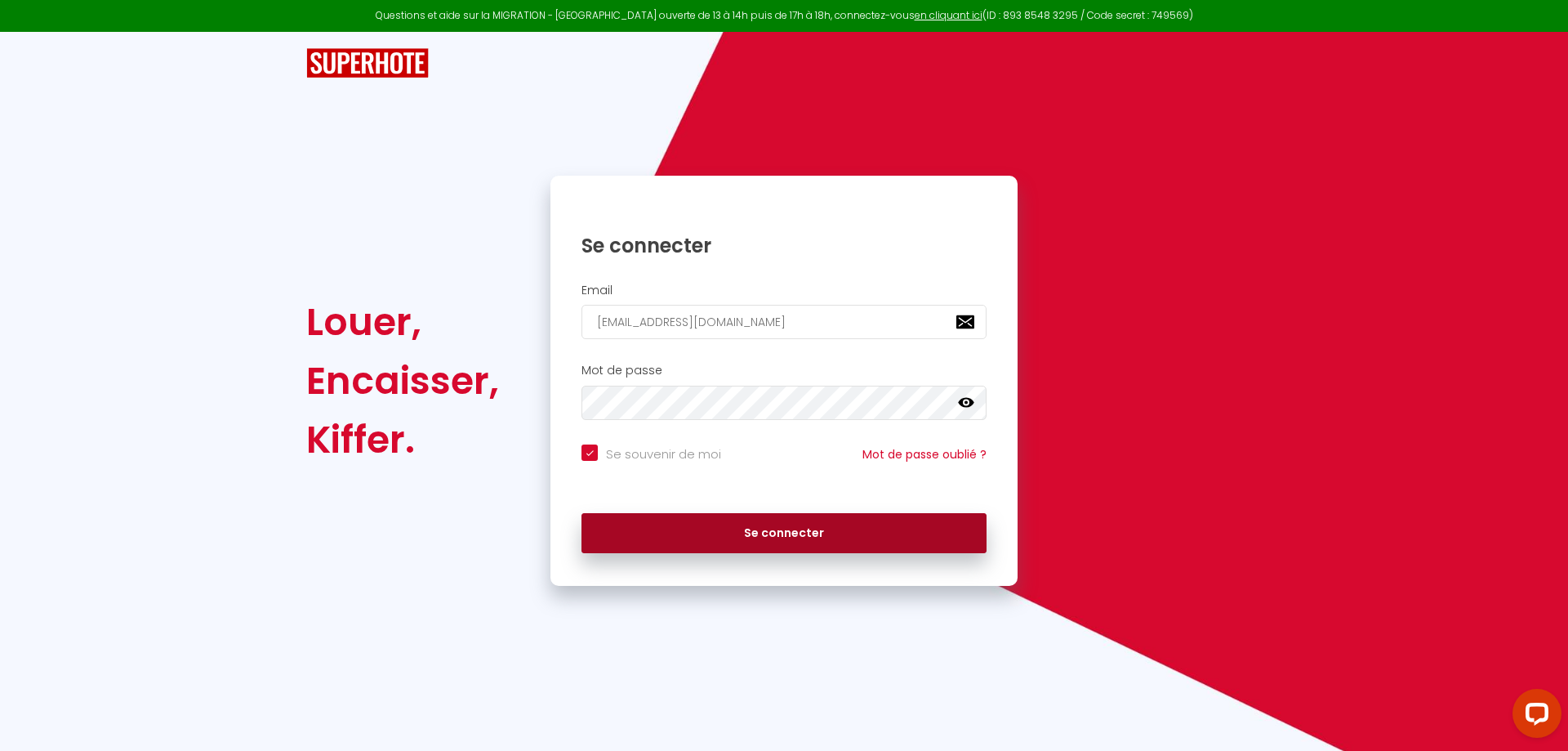
click at [791, 544] on button "Se connecter" at bounding box center [784, 533] width 405 height 41
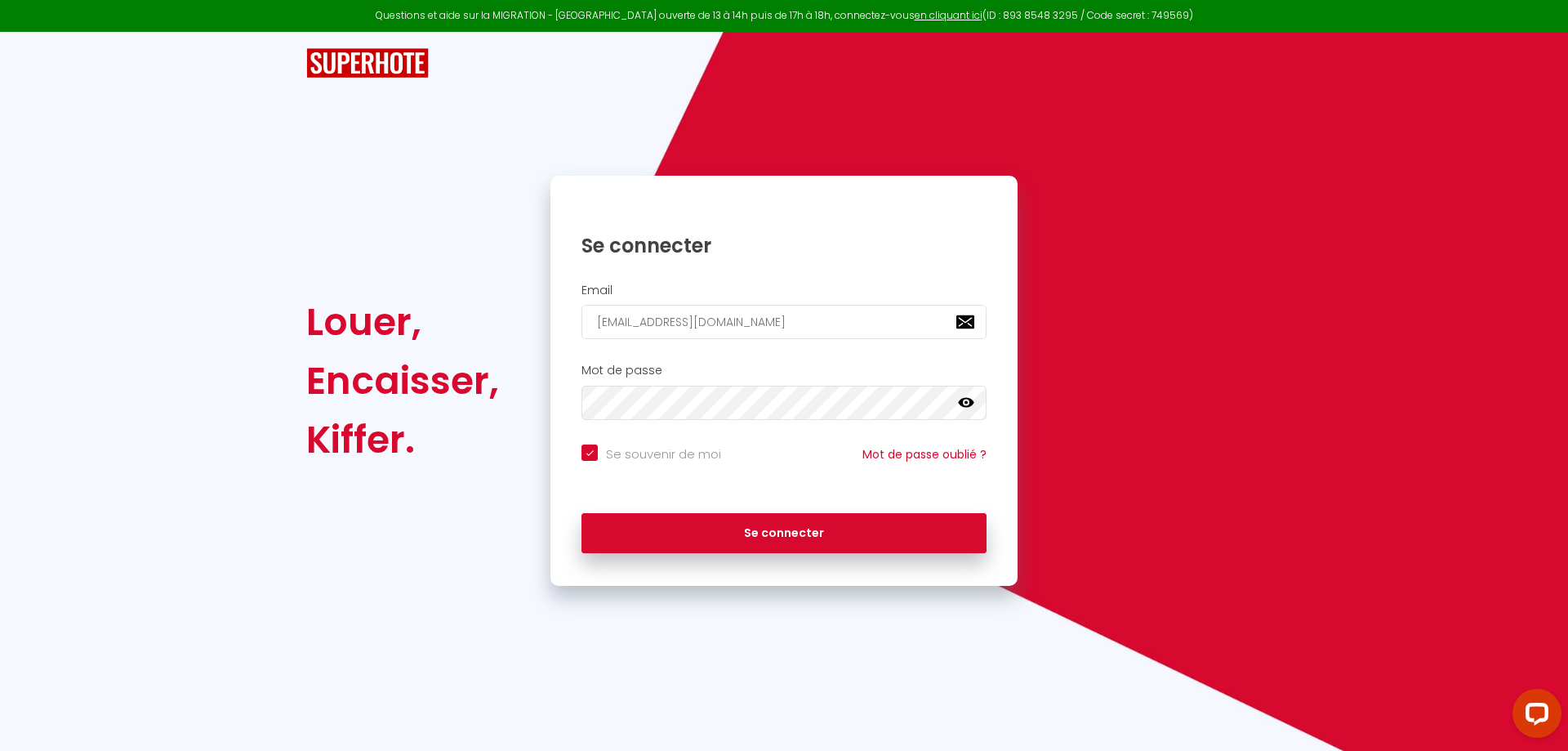
checkbox input "true"
